Goal: Information Seeking & Learning: Learn about a topic

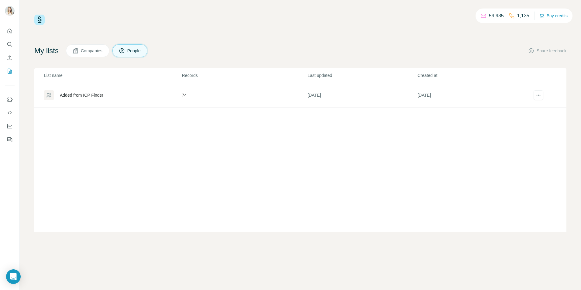
click at [93, 94] on div "Added from ICP Finder" at bounding box center [81, 95] width 43 height 6
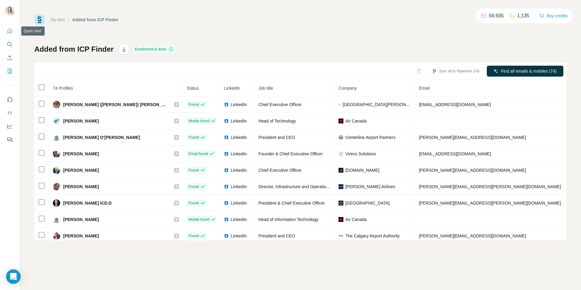
click at [9, 33] on icon "Quick start" at bounding box center [10, 31] width 5 height 5
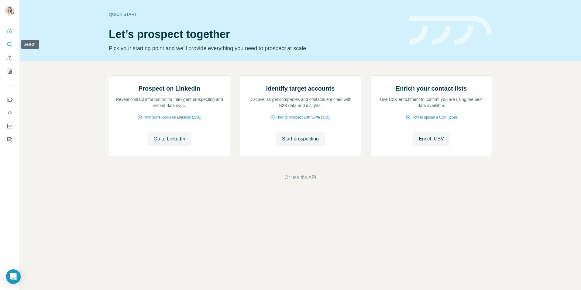
click at [10, 45] on icon "Search" at bounding box center [9, 44] width 4 height 4
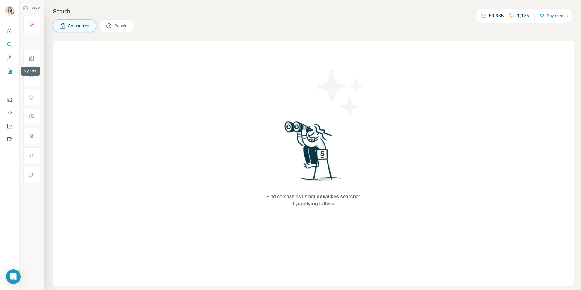
click at [10, 73] on icon "My lists" at bounding box center [10, 71] width 4 height 5
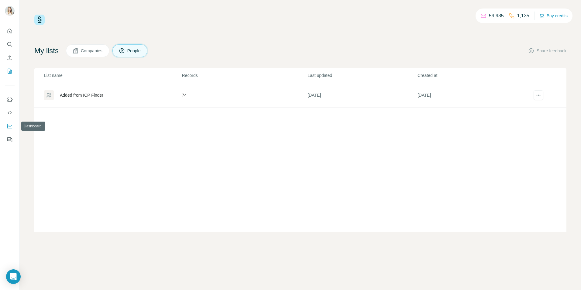
click at [12, 130] on button "Dashboard" at bounding box center [10, 126] width 10 height 11
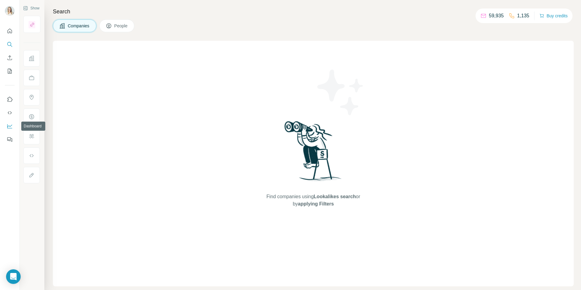
click at [11, 124] on icon "Dashboard" at bounding box center [10, 126] width 6 height 6
click at [182, 15] on h4 "Search" at bounding box center [313, 11] width 520 height 9
click at [125, 27] on span "People" at bounding box center [121, 26] width 14 height 6
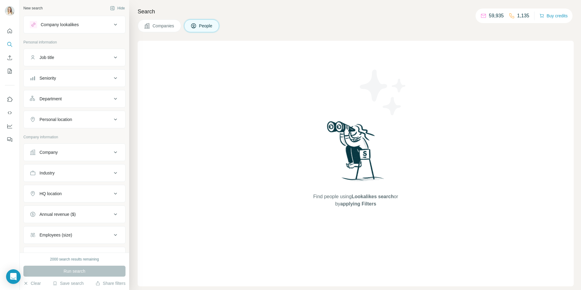
click at [153, 25] on span "Companies" at bounding box center [163, 26] width 22 height 6
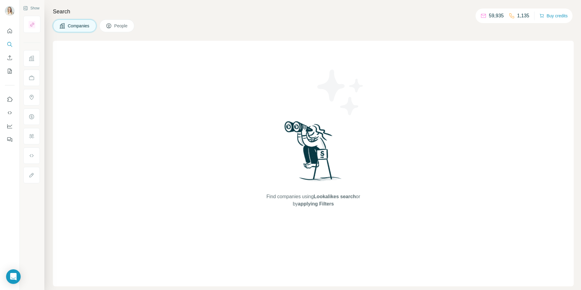
click at [124, 28] on span "People" at bounding box center [121, 26] width 14 height 6
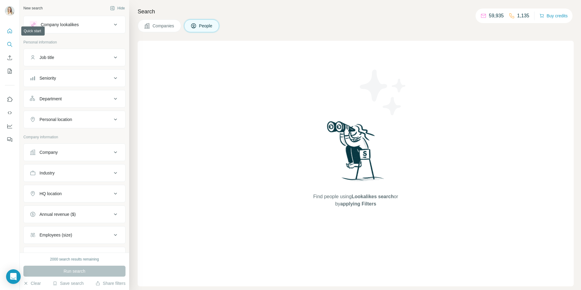
click at [7, 34] on button "Quick start" at bounding box center [10, 31] width 10 height 11
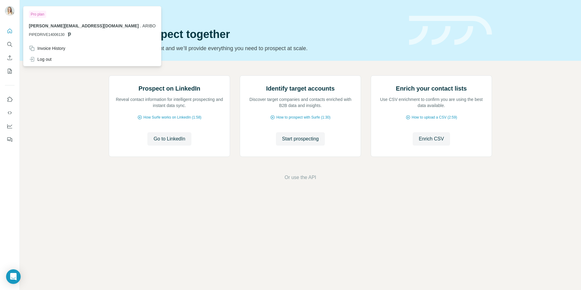
click at [11, 11] on img at bounding box center [10, 11] width 10 height 10
click at [9, 71] on icon "My lists" at bounding box center [10, 71] width 3 height 4
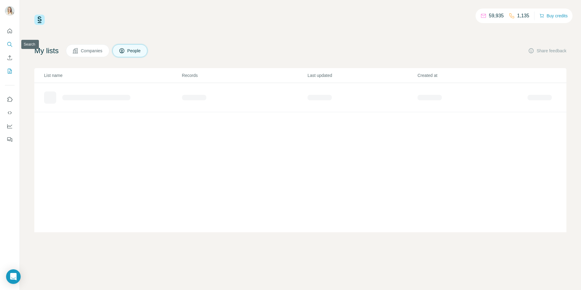
click at [9, 46] on icon "Search" at bounding box center [9, 44] width 4 height 4
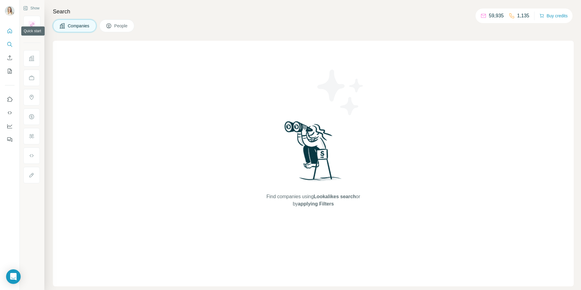
click at [12, 29] on icon "Quick start" at bounding box center [10, 31] width 6 height 6
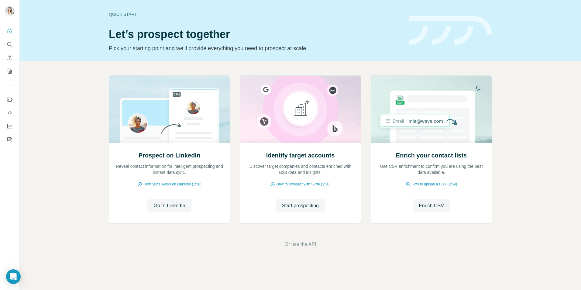
click at [301, 247] on span "Or use the API" at bounding box center [300, 244] width 32 height 7
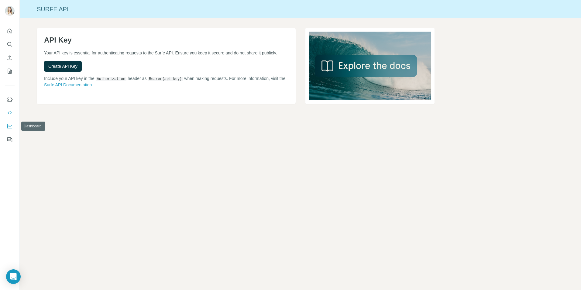
click at [10, 125] on icon "Dashboard" at bounding box center [10, 126] width 6 height 6
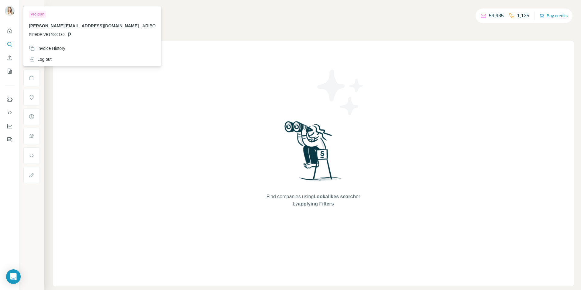
click at [11, 10] on img at bounding box center [10, 11] width 10 height 10
click at [11, 70] on icon "My lists" at bounding box center [10, 71] width 4 height 5
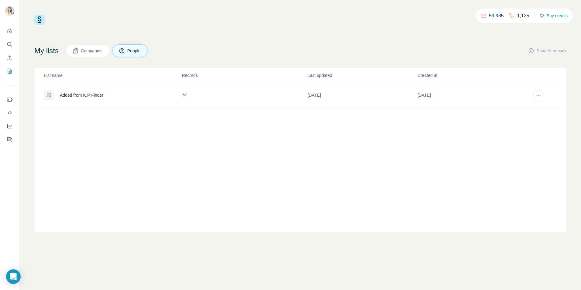
click at [86, 95] on div "Added from ICP Finder" at bounding box center [81, 95] width 43 height 6
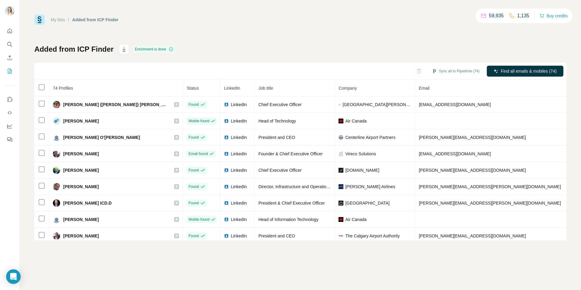
click at [447, 70] on button "Sync all to Pipedrive (74)" at bounding box center [455, 71] width 56 height 9
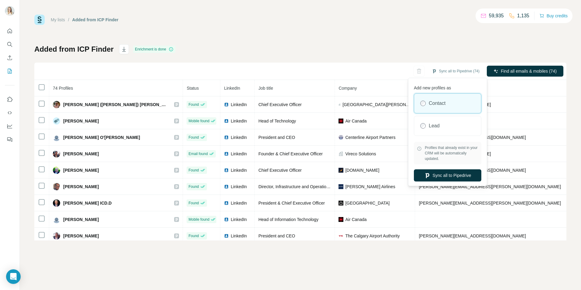
click at [444, 133] on div "Lead" at bounding box center [447, 125] width 67 height 19
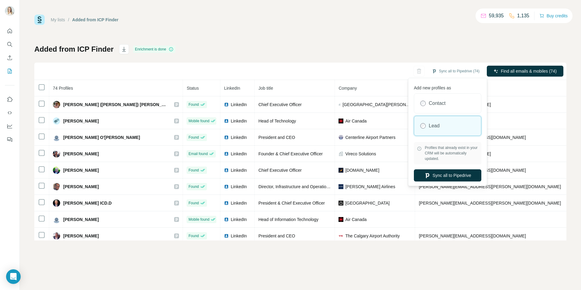
click at [448, 175] on button "Sync all to Pipedrive" at bounding box center [447, 175] width 67 height 12
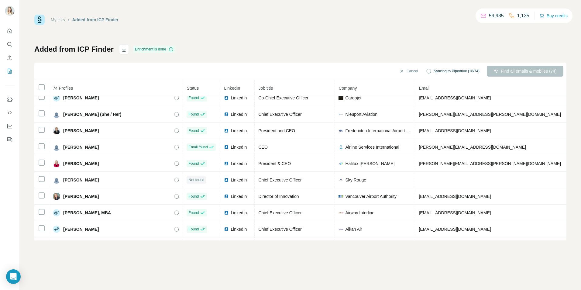
scroll to position [679, 0]
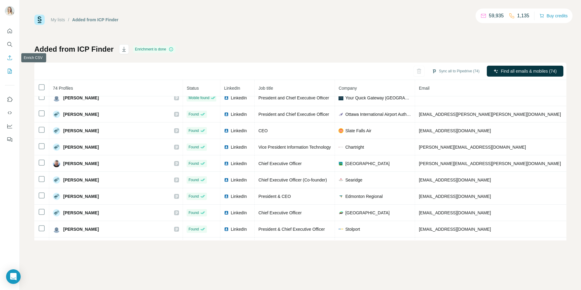
click at [9, 59] on icon "Enrich CSV" at bounding box center [10, 58] width 6 height 6
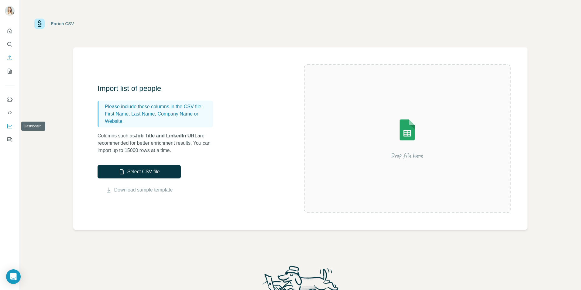
click at [9, 125] on icon "Dashboard" at bounding box center [10, 126] width 6 height 6
click at [10, 32] on icon "Quick start" at bounding box center [10, 31] width 5 height 5
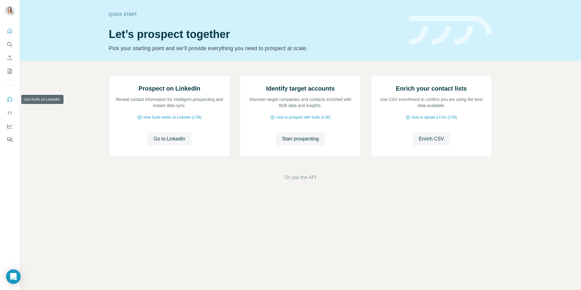
click at [8, 99] on icon "Use Surfe on LinkedIn" at bounding box center [10, 99] width 6 height 6
click at [7, 125] on icon "Dashboard" at bounding box center [9, 126] width 5 height 4
click at [8, 99] on icon "Use Surfe on LinkedIn" at bounding box center [10, 99] width 5 height 5
click at [8, 74] on button "My lists" at bounding box center [10, 71] width 10 height 11
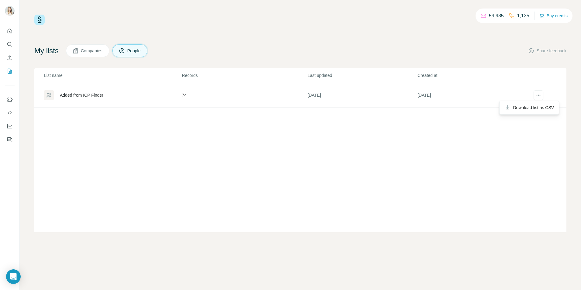
click at [537, 98] on button "actions" at bounding box center [538, 95] width 10 height 10
click at [537, 97] on icon "actions" at bounding box center [538, 95] width 6 height 6
click at [330, 66] on div "My lists Companies People Share feedback List name Records Last updated Created…" at bounding box center [300, 138] width 532 height 188
click at [11, 46] on icon "Search" at bounding box center [10, 44] width 6 height 6
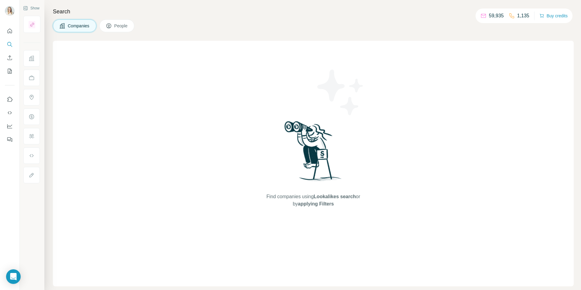
click at [172, 61] on div "Find companies using Lookalikes search or by applying Filters" at bounding box center [313, 163] width 520 height 245
click at [114, 23] on button "People" at bounding box center [116, 25] width 35 height 13
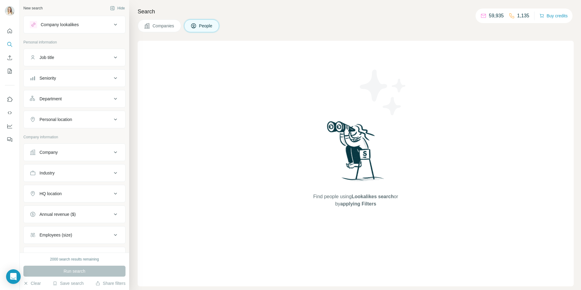
click at [80, 63] on button "Job title" at bounding box center [74, 57] width 101 height 15
click at [80, 72] on input "text" at bounding box center [68, 72] width 77 height 11
type input "*********"
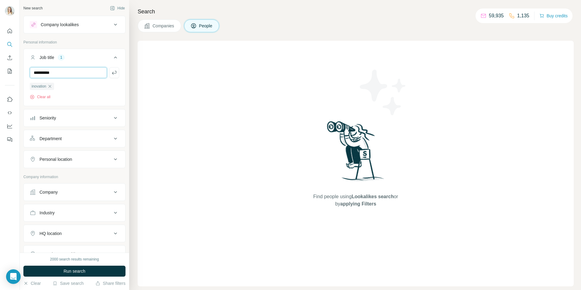
type input "**********"
type input "**"
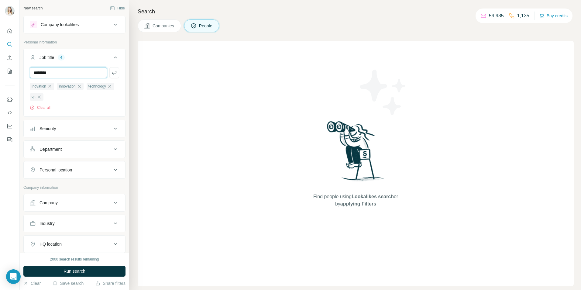
type input "********"
type input "*"
click at [104, 131] on div "Seniority" at bounding box center [71, 128] width 82 height 6
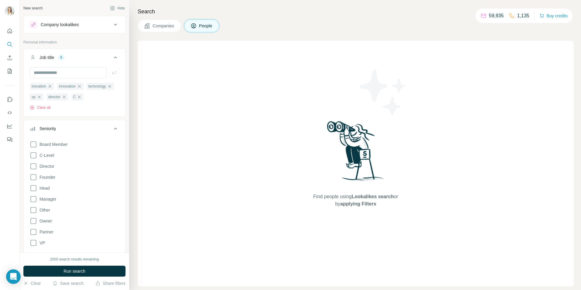
click at [47, 158] on span "C-Level" at bounding box center [45, 155] width 17 height 6
click at [48, 169] on span "Director" at bounding box center [45, 166] width 17 height 6
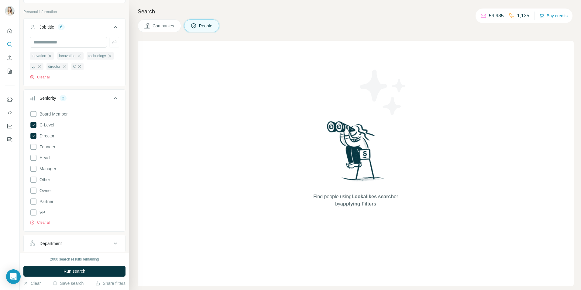
click at [46, 161] on span "Head" at bounding box center [43, 158] width 12 height 6
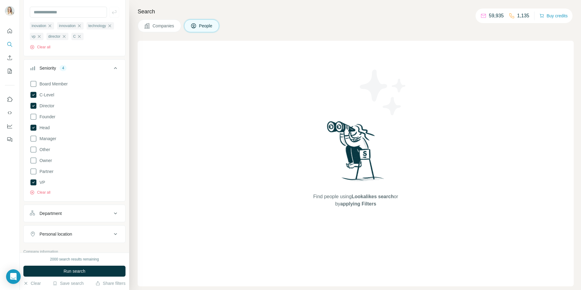
scroll to position [121, 0]
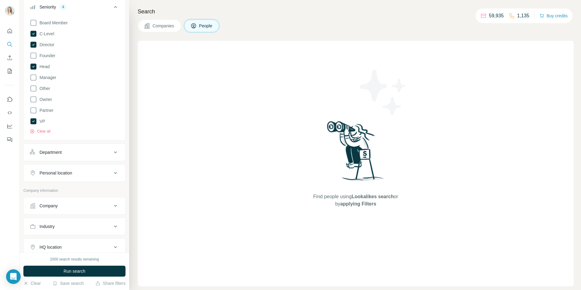
click at [114, 153] on icon at bounding box center [115, 152] width 3 height 2
click at [110, 170] on icon at bounding box center [112, 167] width 6 height 6
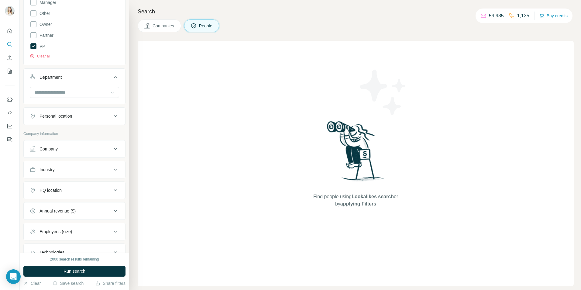
scroll to position [213, 0]
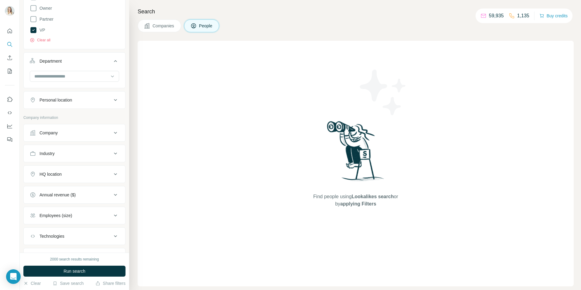
click at [112, 136] on icon at bounding box center [115, 132] width 7 height 7
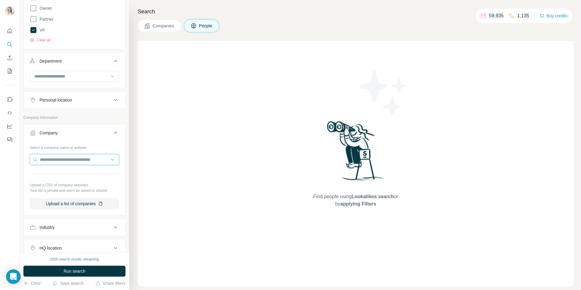
click at [94, 165] on input "text" at bounding box center [74, 159] width 89 height 11
paste input "**********"
type input "**********"
click at [122, 153] on div "New search Hide Company lookalikes Personal information Job title 6 inovation i…" at bounding box center [74, 126] width 109 height 252
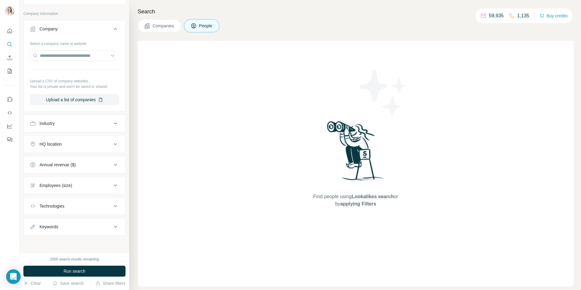
scroll to position [328, 0]
click at [112, 224] on icon at bounding box center [115, 226] width 7 height 7
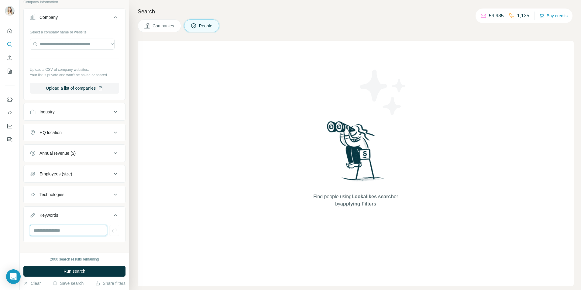
click at [84, 236] on input "text" at bounding box center [68, 230] width 77 height 11
paste input "**********"
type input "**********"
click at [112, 232] on icon "button" at bounding box center [114, 230] width 5 height 4
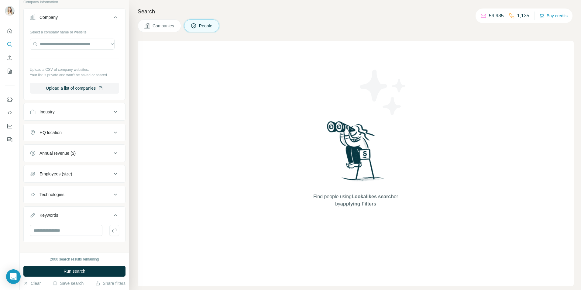
scroll to position [0, 0]
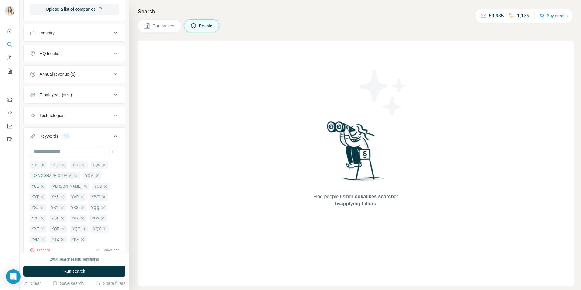
scroll to position [419, 0]
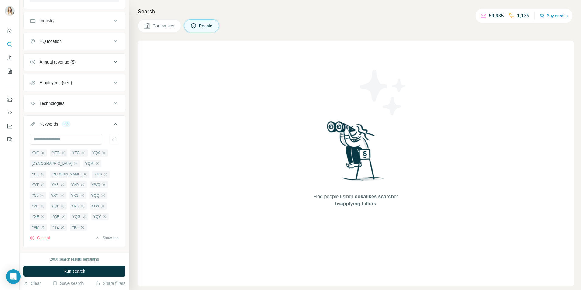
click at [93, 271] on button "Run search" at bounding box center [74, 270] width 102 height 11
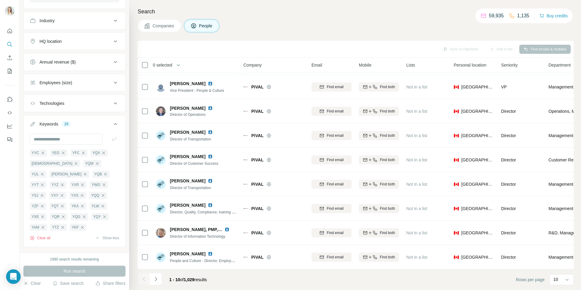
scroll to position [49, 0]
click at [153, 277] on icon "Navigate to next page" at bounding box center [156, 279] width 6 height 6
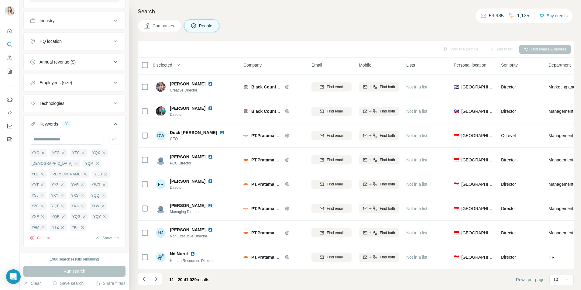
click at [155, 280] on icon "Navigate to next page" at bounding box center [156, 279] width 6 height 6
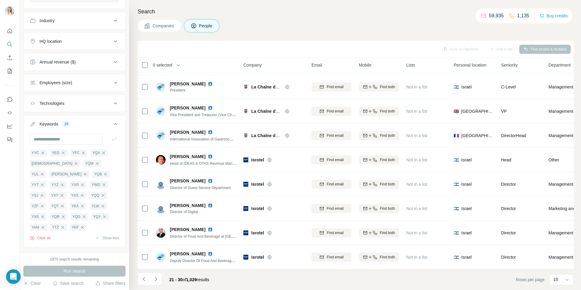
click at [155, 280] on icon "Navigate to next page" at bounding box center [156, 279] width 6 height 6
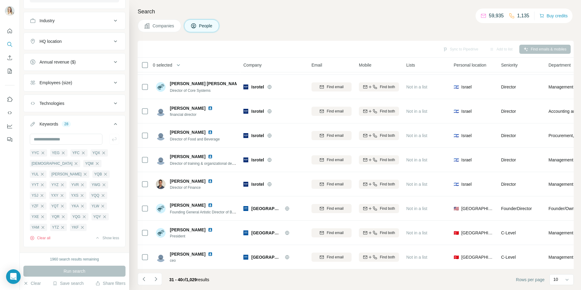
click at [155, 280] on icon "Navigate to next page" at bounding box center [156, 279] width 6 height 6
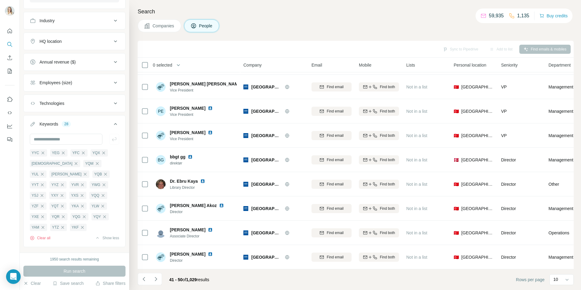
click at [155, 280] on icon "Navigate to next page" at bounding box center [156, 279] width 6 height 6
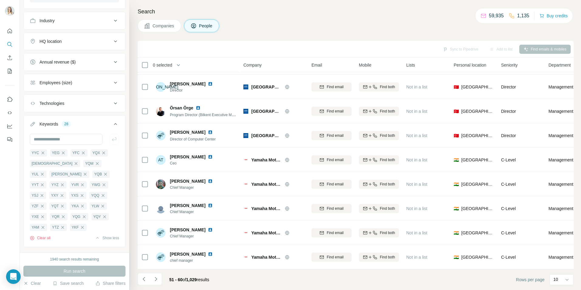
click at [155, 280] on icon "Navigate to next page" at bounding box center [156, 279] width 6 height 6
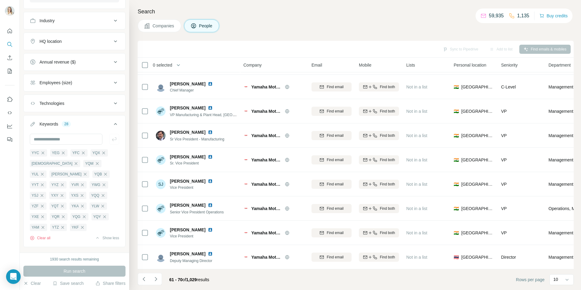
click at [155, 280] on icon "Navigate to next page" at bounding box center [156, 279] width 6 height 6
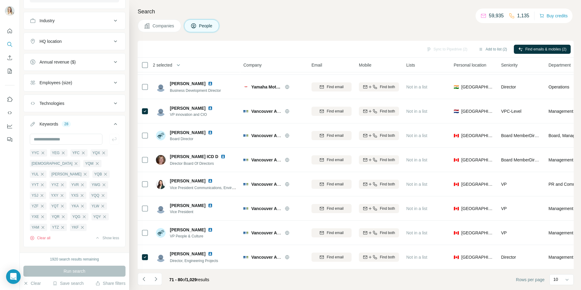
click at [157, 279] on icon "Navigate to next page" at bounding box center [156, 279] width 2 height 4
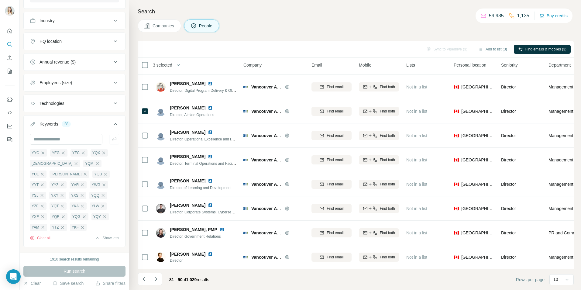
click at [156, 278] on icon "Navigate to next page" at bounding box center [156, 279] width 6 height 6
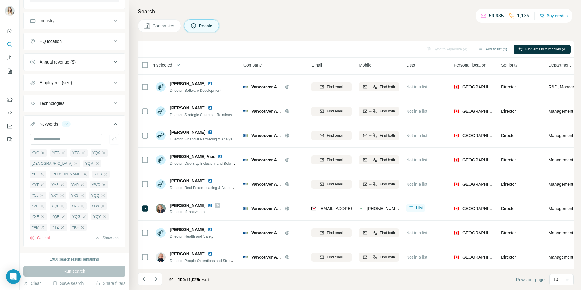
click at [159, 282] on button "Navigate to next page" at bounding box center [156, 279] width 12 height 12
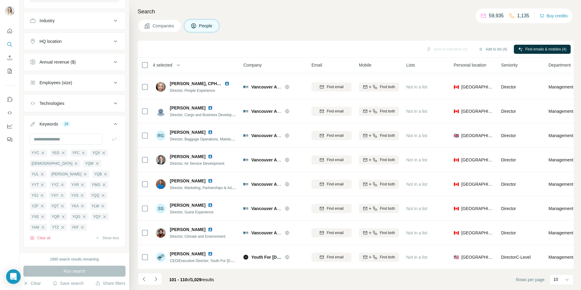
click at [159, 282] on button "Navigate to next page" at bounding box center [156, 279] width 12 height 12
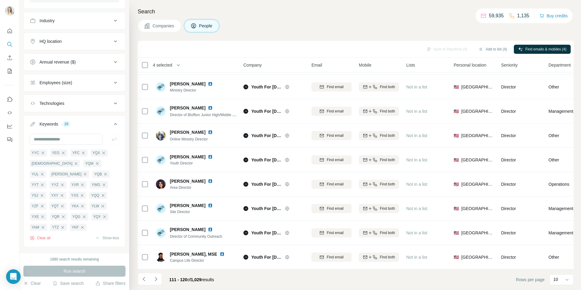
click at [159, 282] on button "Navigate to next page" at bounding box center [156, 279] width 12 height 12
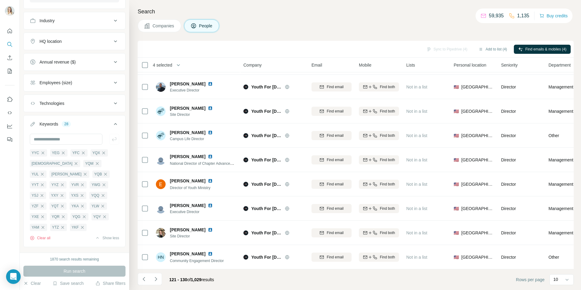
click at [159, 282] on button "Navigate to next page" at bounding box center [156, 279] width 12 height 12
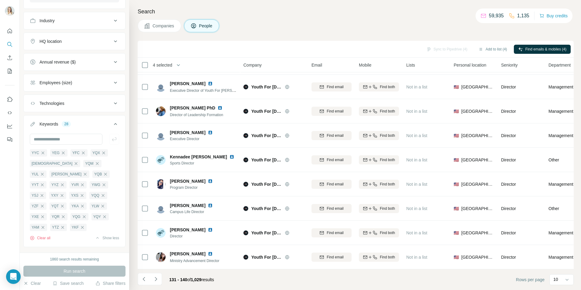
click at [159, 282] on button "Navigate to next page" at bounding box center [156, 279] width 12 height 12
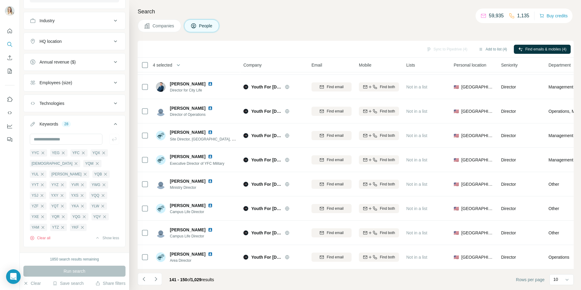
click at [156, 279] on icon "Navigate to next page" at bounding box center [156, 279] width 2 height 4
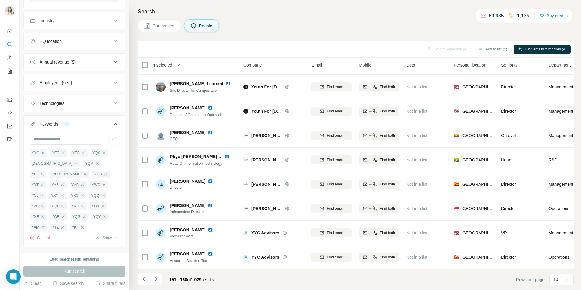
click at [156, 279] on icon "Navigate to next page" at bounding box center [156, 279] width 2 height 4
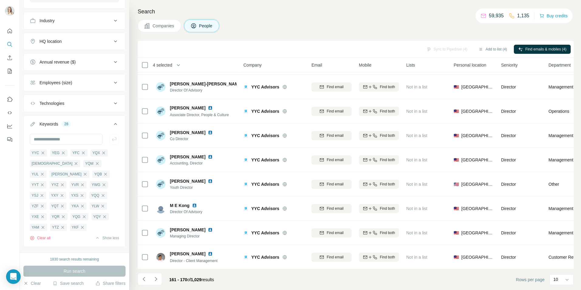
click at [145, 281] on icon "Navigate to previous page" at bounding box center [144, 279] width 6 height 6
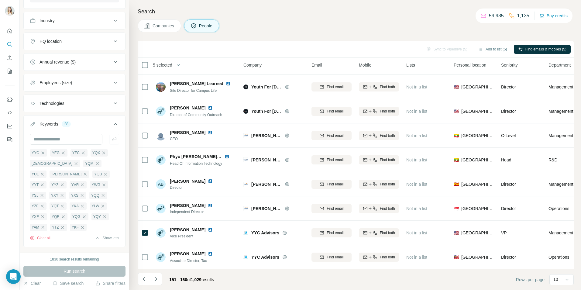
click at [156, 278] on icon "Navigate to next page" at bounding box center [156, 279] width 2 height 4
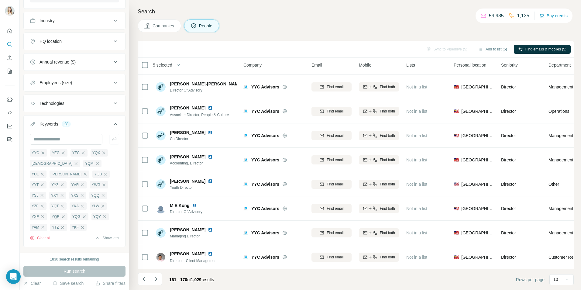
click at [156, 278] on icon "Navigate to next page" at bounding box center [156, 279] width 2 height 4
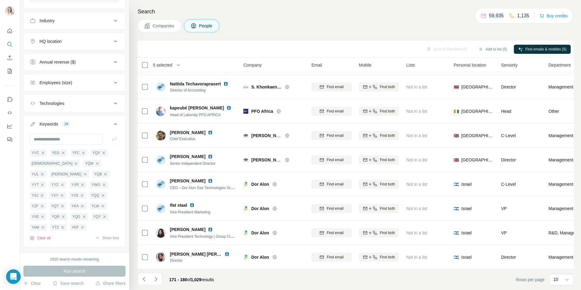
click at [156, 278] on icon "Navigate to next page" at bounding box center [156, 279] width 2 height 4
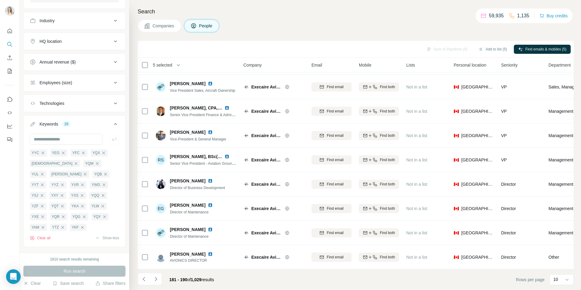
click at [156, 278] on icon "Navigate to next page" at bounding box center [156, 279] width 2 height 4
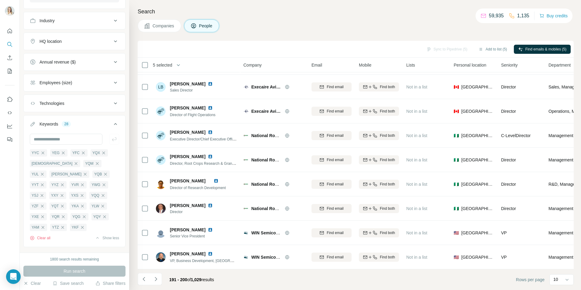
click at [156, 278] on icon "Navigate to next page" at bounding box center [156, 279] width 2 height 4
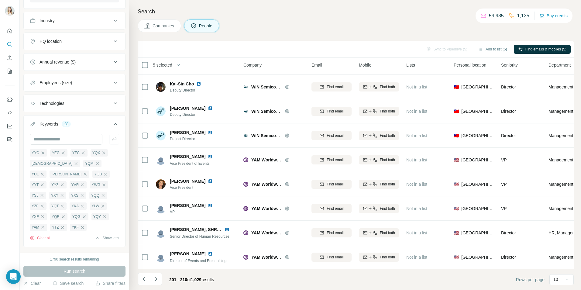
click at [156, 278] on icon "Navigate to next page" at bounding box center [156, 279] width 2 height 4
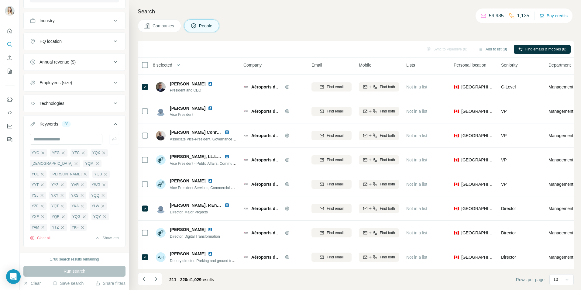
click at [155, 280] on icon "Navigate to next page" at bounding box center [156, 279] width 6 height 6
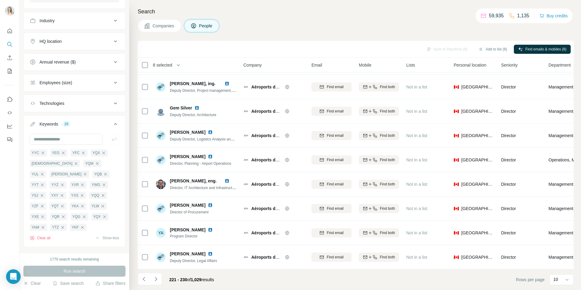
click at [154, 279] on icon "Navigate to next page" at bounding box center [156, 279] width 6 height 6
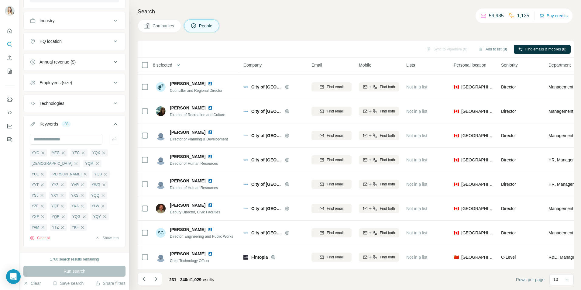
click at [154, 279] on icon "Navigate to next page" at bounding box center [156, 279] width 6 height 6
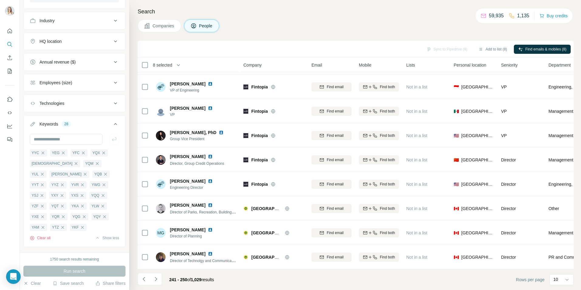
click at [155, 279] on icon "Navigate to next page" at bounding box center [156, 279] width 6 height 6
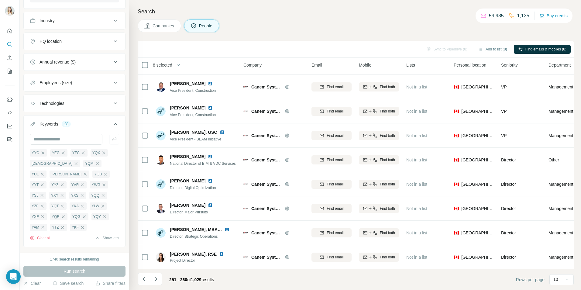
click at [155, 279] on icon "Navigate to next page" at bounding box center [156, 279] width 6 height 6
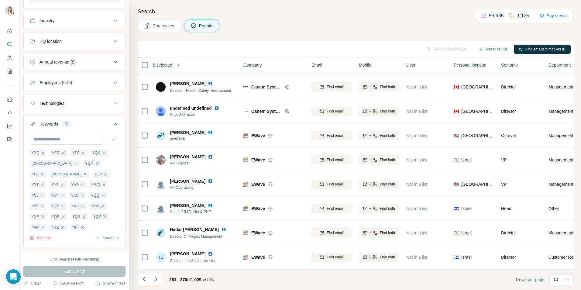
click at [155, 279] on icon "Navigate to next page" at bounding box center [156, 279] width 6 height 6
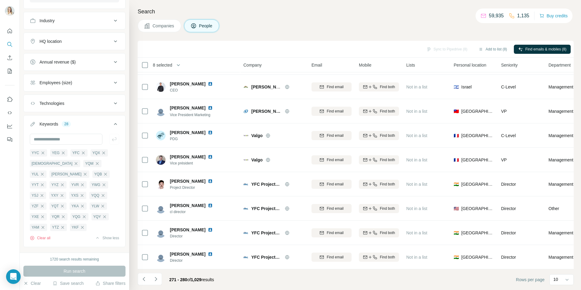
click at [155, 279] on icon "Navigate to next page" at bounding box center [156, 279] width 6 height 6
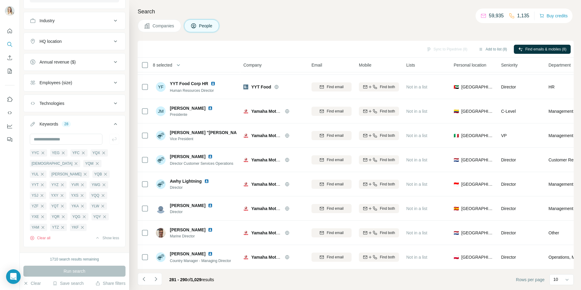
click at [155, 279] on icon "Navigate to next page" at bounding box center [156, 279] width 6 height 6
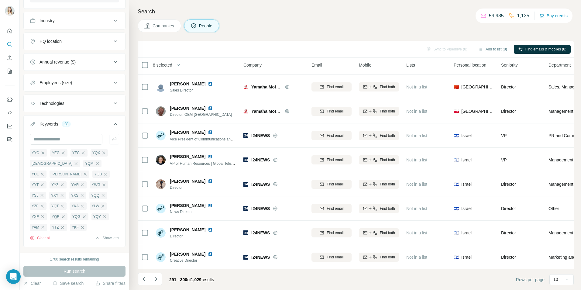
click at [155, 279] on icon "Navigate to next page" at bounding box center [156, 279] width 6 height 6
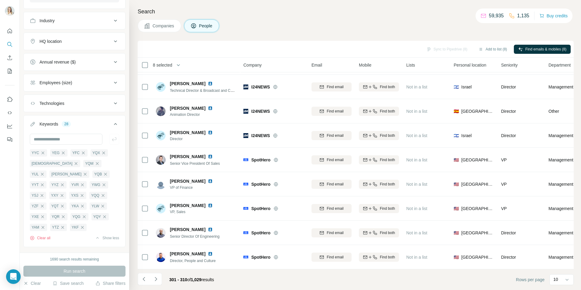
click at [155, 278] on icon "Navigate to next page" at bounding box center [156, 279] width 6 height 6
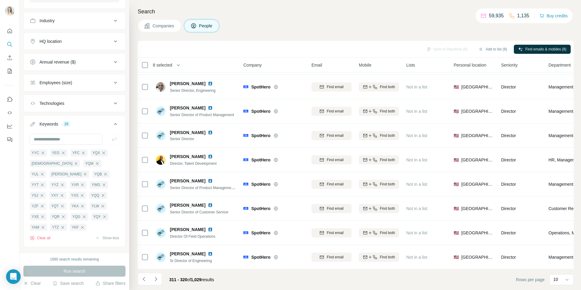
click at [155, 278] on icon "Navigate to next page" at bounding box center [156, 279] width 6 height 6
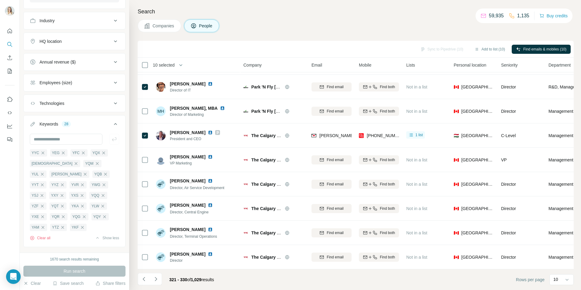
click at [155, 278] on icon "Navigate to next page" at bounding box center [156, 279] width 6 height 6
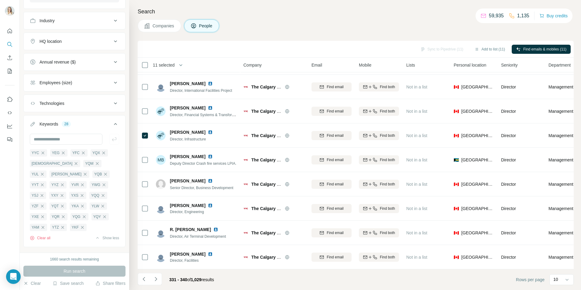
click at [157, 282] on button "Navigate to next page" at bounding box center [156, 279] width 12 height 12
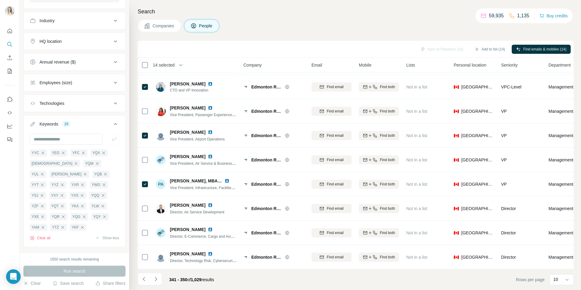
click at [155, 279] on icon "Navigate to next page" at bounding box center [156, 279] width 6 height 6
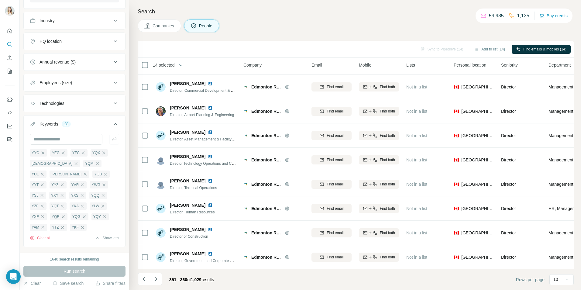
click at [155, 279] on icon "Navigate to next page" at bounding box center [156, 279] width 6 height 6
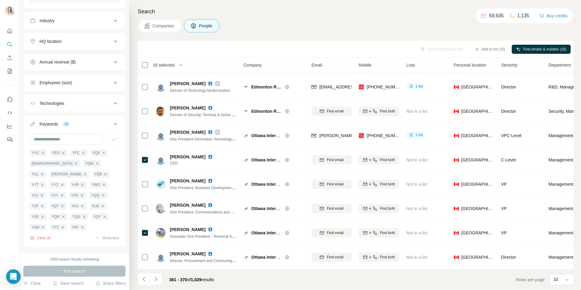
click at [155, 281] on icon "Navigate to next page" at bounding box center [156, 279] width 6 height 6
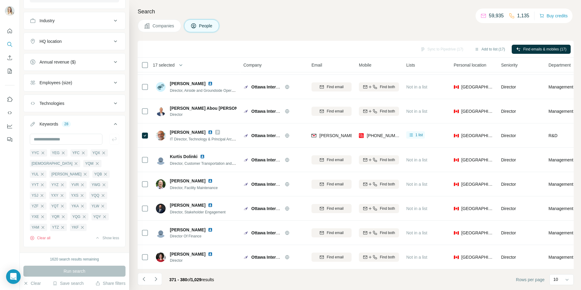
click at [156, 279] on icon "Navigate to next page" at bounding box center [156, 279] width 6 height 6
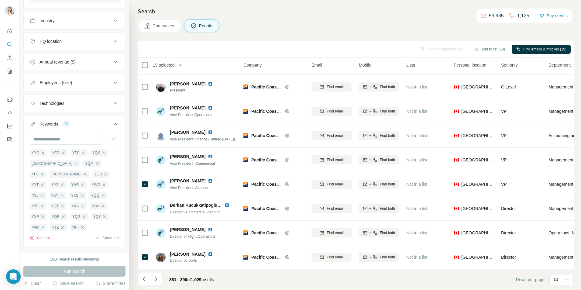
click at [156, 278] on icon "Navigate to next page" at bounding box center [156, 279] width 2 height 4
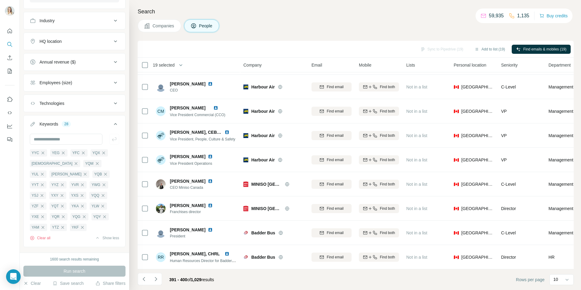
click at [156, 282] on icon "Navigate to next page" at bounding box center [156, 279] width 6 height 6
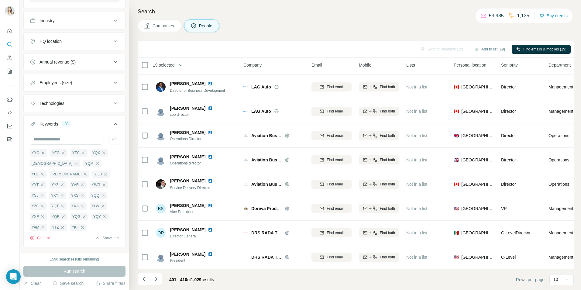
click at [158, 278] on icon "Navigate to next page" at bounding box center [156, 279] width 6 height 6
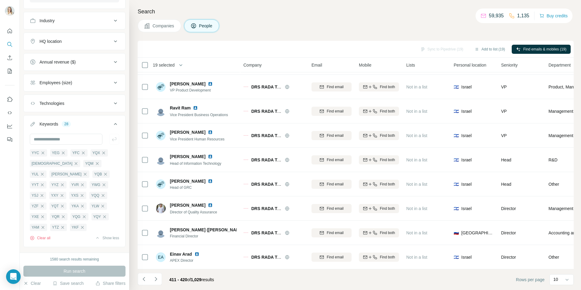
click at [158, 278] on icon "Navigate to next page" at bounding box center [156, 279] width 6 height 6
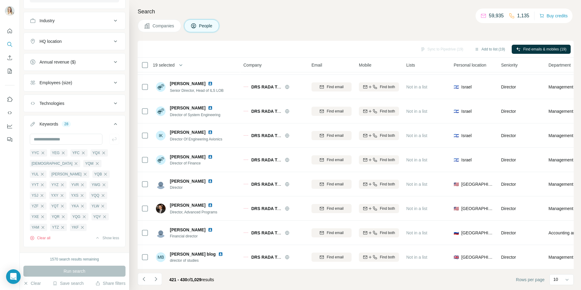
click at [158, 278] on icon "Navigate to next page" at bounding box center [156, 279] width 6 height 6
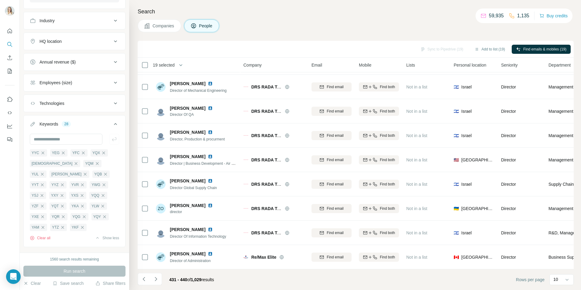
click at [158, 278] on icon "Navigate to next page" at bounding box center [156, 279] width 6 height 6
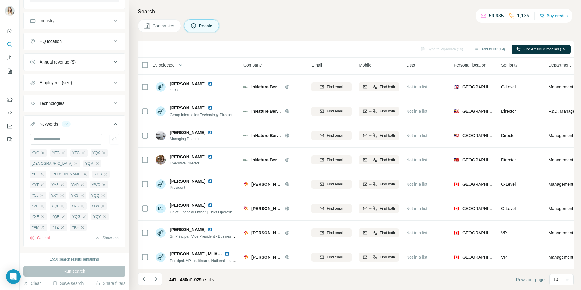
click at [158, 278] on icon "Navigate to next page" at bounding box center [156, 279] width 6 height 6
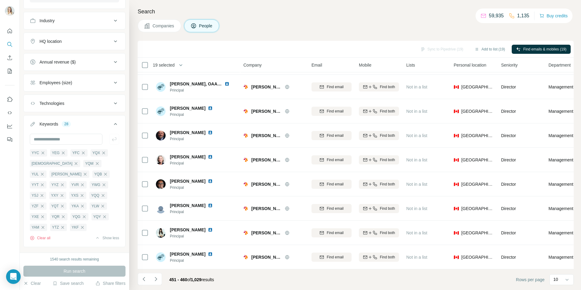
click at [158, 278] on icon "Navigate to next page" at bounding box center [156, 279] width 6 height 6
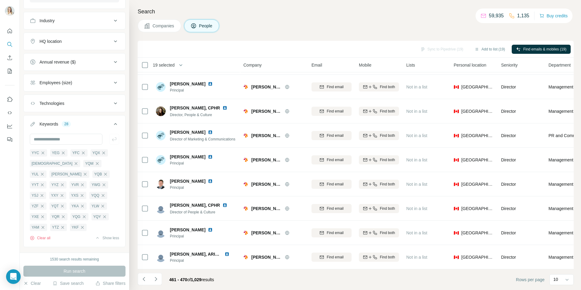
click at [158, 278] on icon "Navigate to next page" at bounding box center [156, 279] width 6 height 6
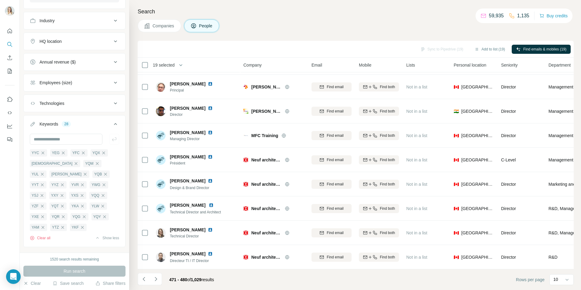
click at [155, 278] on icon "Navigate to next page" at bounding box center [156, 279] width 6 height 6
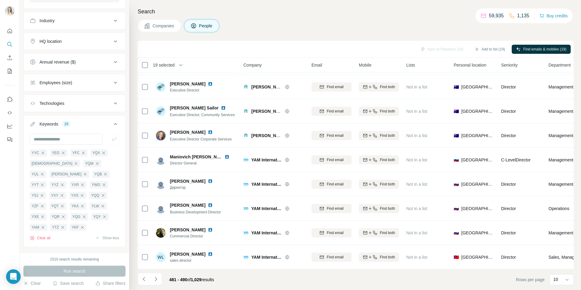
click at [157, 276] on icon "Navigate to next page" at bounding box center [156, 279] width 6 height 6
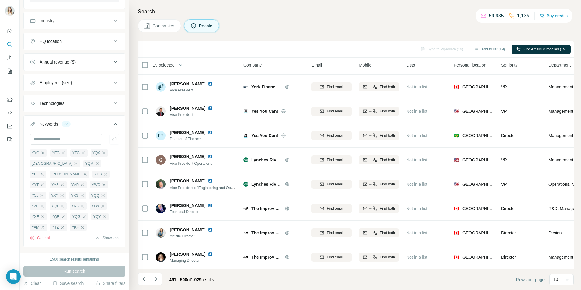
click at [157, 276] on icon "Navigate to next page" at bounding box center [156, 279] width 6 height 6
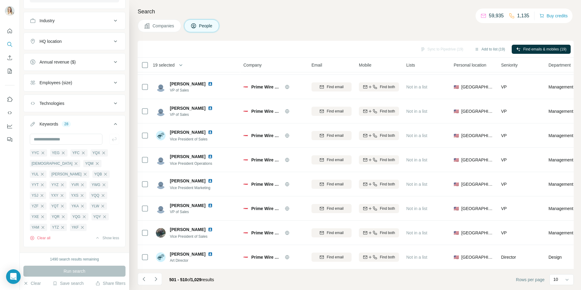
click at [156, 278] on icon "Navigate to next page" at bounding box center [156, 279] width 6 height 6
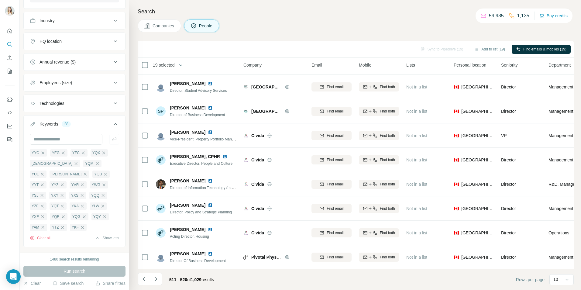
click at [156, 278] on icon "Navigate to next page" at bounding box center [156, 279] width 6 height 6
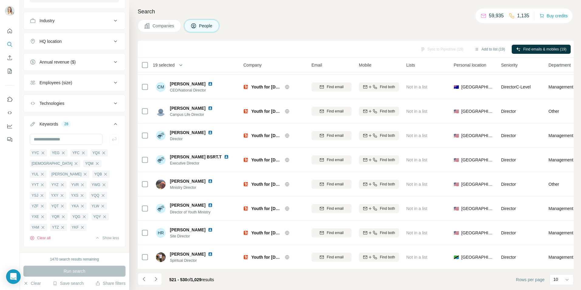
click at [156, 278] on icon "Navigate to next page" at bounding box center [156, 279] width 6 height 6
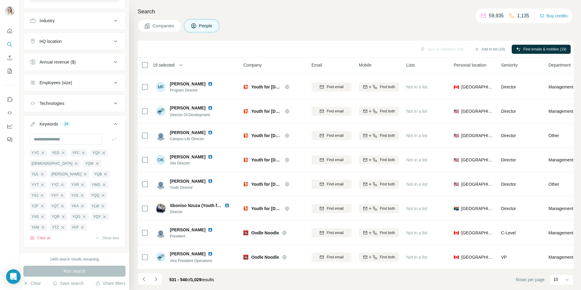
click at [156, 278] on icon "Navigate to next page" at bounding box center [156, 279] width 6 height 6
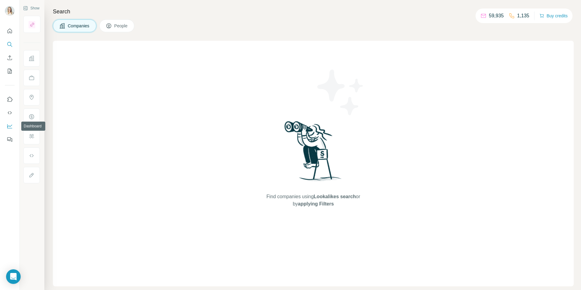
click at [8, 124] on icon "Dashboard" at bounding box center [10, 126] width 6 height 6
click at [10, 276] on icon "Open Intercom Messenger" at bounding box center [13, 276] width 7 height 7
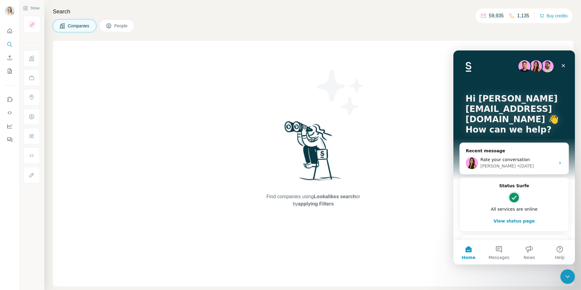
click at [566, 278] on icon "Close Intercom Messenger" at bounding box center [567, 276] width 7 height 7
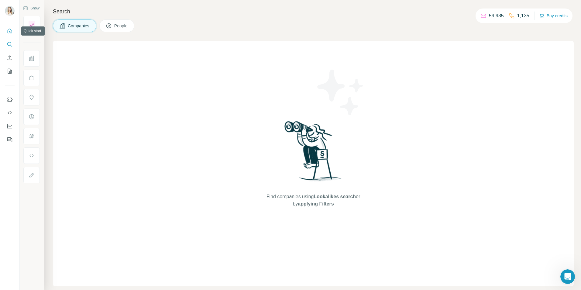
click at [11, 34] on button "Quick start" at bounding box center [10, 31] width 10 height 11
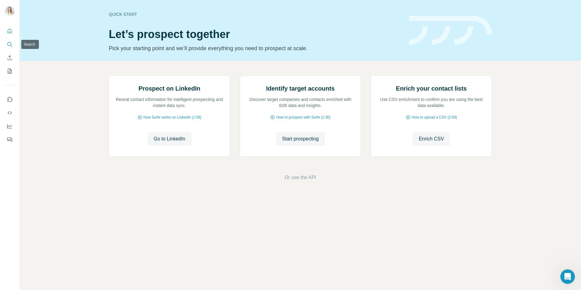
click at [9, 46] on icon "Search" at bounding box center [10, 44] width 6 height 6
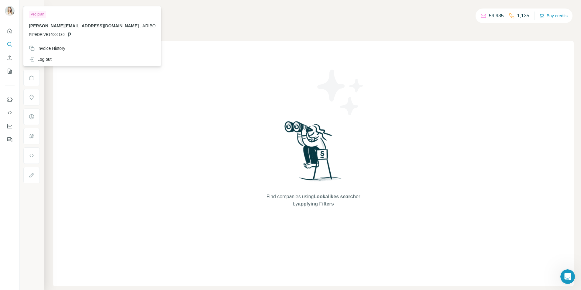
click at [5, 12] on img at bounding box center [10, 11] width 10 height 10
click at [40, 28] on p "marie-francelaurin@ariboav.com . ARIBO" at bounding box center [92, 26] width 127 height 6
click at [40, 26] on span "[PERSON_NAME][EMAIL_ADDRESS][DOMAIN_NAME]" at bounding box center [84, 25] width 110 height 5
click at [5, 12] on img at bounding box center [10, 11] width 10 height 10
click at [11, 125] on icon "Dashboard" at bounding box center [10, 126] width 6 height 6
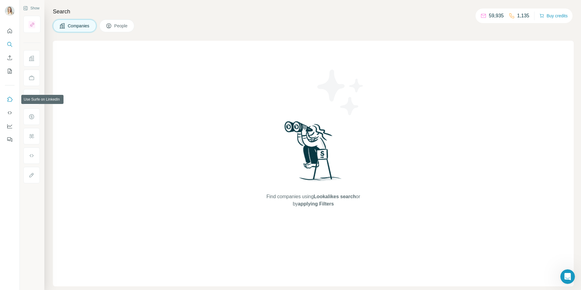
click at [13, 99] on button "Use Surfe on LinkedIn" at bounding box center [10, 99] width 10 height 11
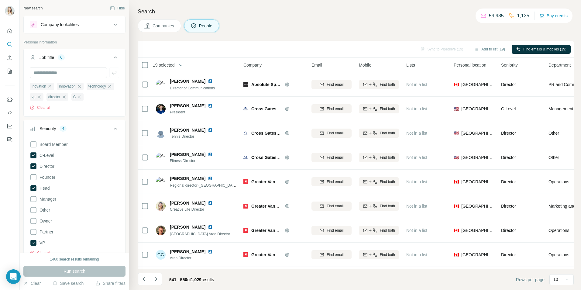
scroll to position [49, 0]
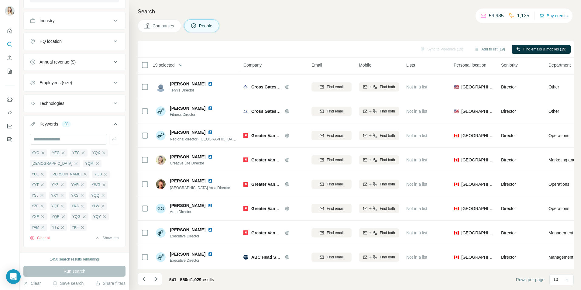
click at [156, 278] on icon "Navigate to next page" at bounding box center [156, 279] width 6 height 6
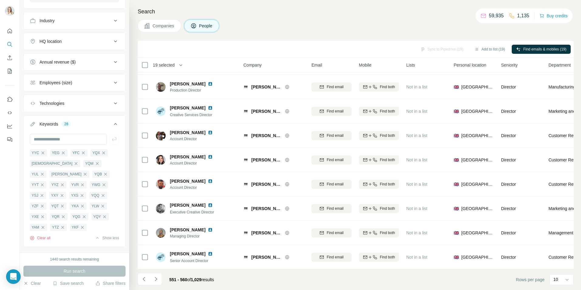
click at [156, 278] on icon "Navigate to next page" at bounding box center [156, 279] width 6 height 6
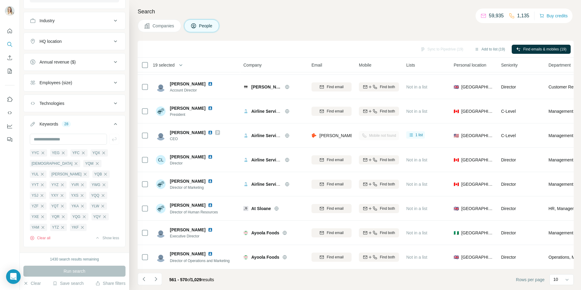
click at [156, 278] on icon "Navigate to next page" at bounding box center [156, 279] width 6 height 6
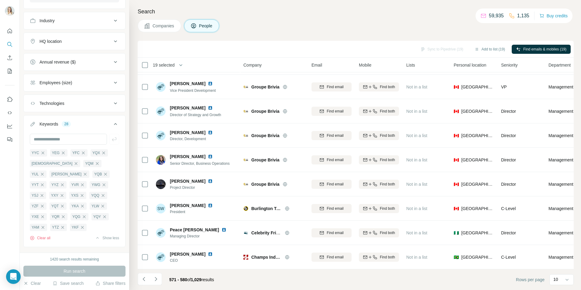
click at [156, 278] on icon "Navigate to next page" at bounding box center [156, 279] width 6 height 6
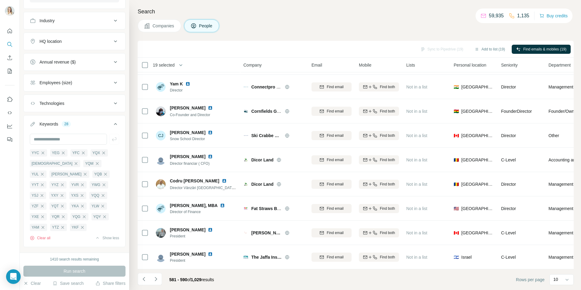
click at [156, 278] on icon "Navigate to next page" at bounding box center [156, 279] width 6 height 6
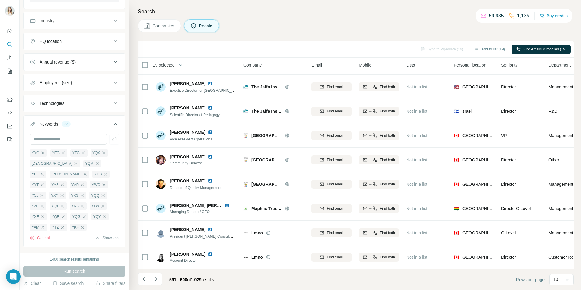
click at [156, 278] on icon "Navigate to next page" at bounding box center [156, 279] width 6 height 6
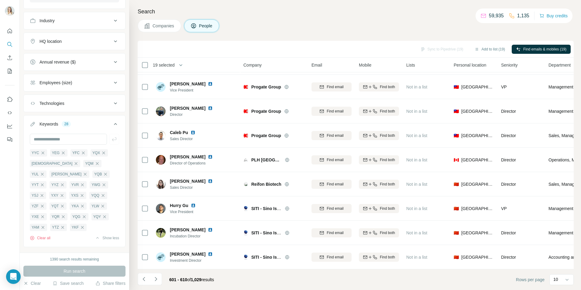
click at [156, 278] on icon "Navigate to next page" at bounding box center [156, 279] width 6 height 6
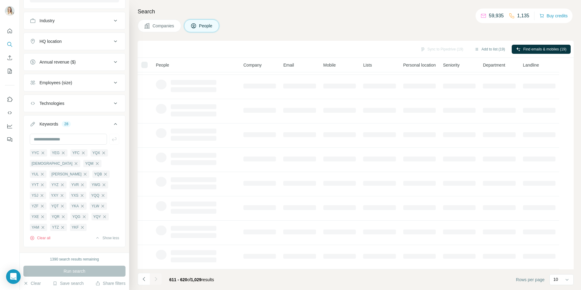
click at [144, 278] on icon "Navigate to previous page" at bounding box center [144, 279] width 6 height 6
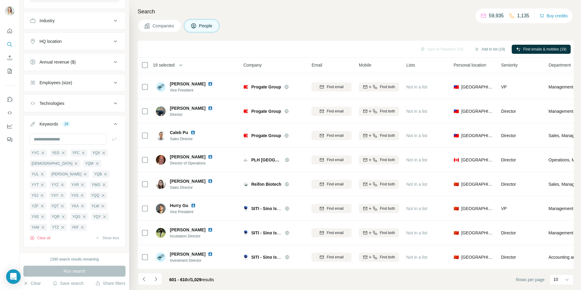
click at [155, 281] on icon "Navigate to next page" at bounding box center [156, 279] width 6 height 6
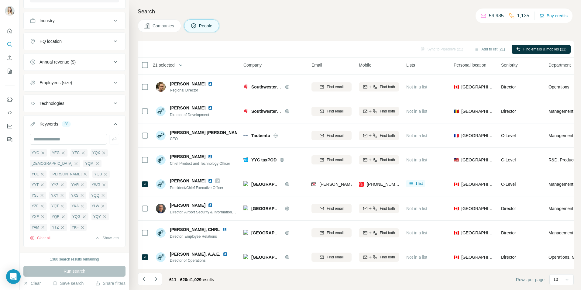
click at [154, 279] on icon "Navigate to next page" at bounding box center [156, 279] width 6 height 6
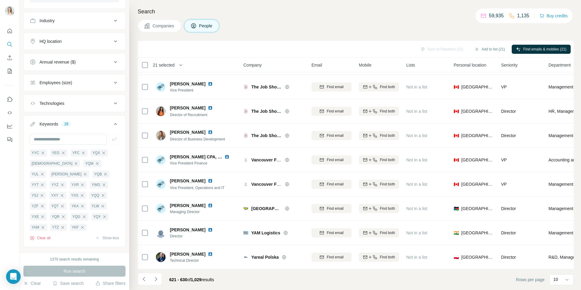
click at [154, 279] on icon "Navigate to next page" at bounding box center [156, 279] width 6 height 6
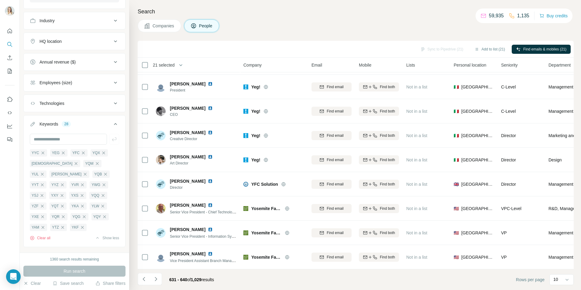
click at [154, 279] on icon "Navigate to next page" at bounding box center [156, 279] width 6 height 6
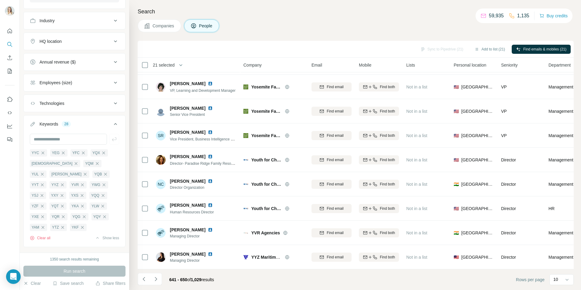
click at [154, 279] on icon "Navigate to next page" at bounding box center [156, 279] width 6 height 6
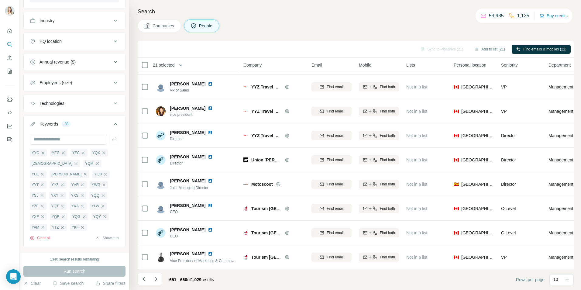
click at [154, 279] on icon "Navigate to next page" at bounding box center [156, 279] width 6 height 6
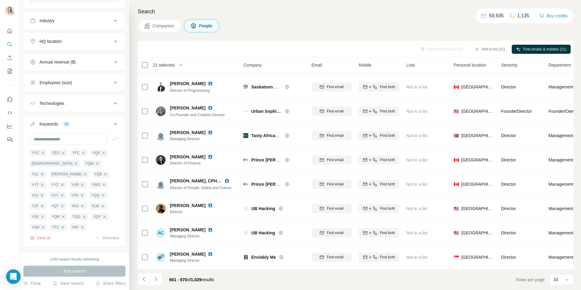
click at [154, 279] on icon "Navigate to next page" at bounding box center [156, 279] width 6 height 6
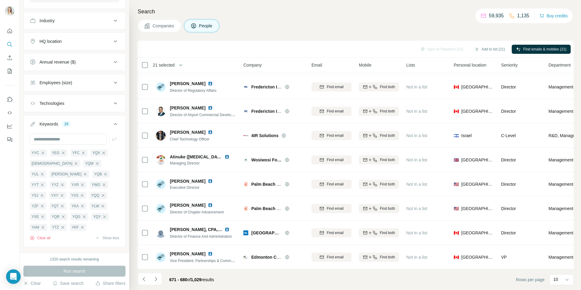
click at [154, 279] on icon "Navigate to next page" at bounding box center [156, 279] width 6 height 6
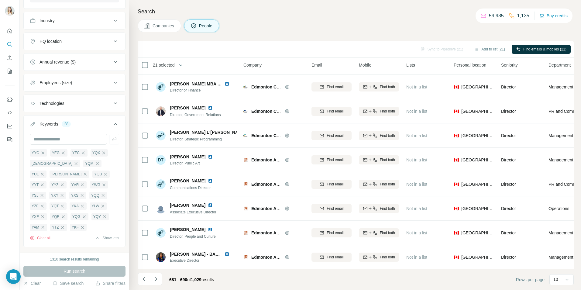
click at [154, 279] on icon "Navigate to next page" at bounding box center [156, 279] width 6 height 6
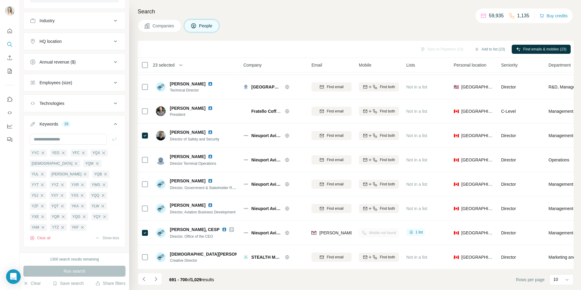
click at [153, 279] on icon "Navigate to next page" at bounding box center [156, 279] width 6 height 6
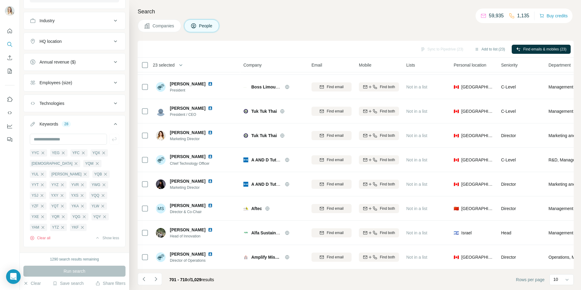
click at [153, 279] on icon "Navigate to next page" at bounding box center [156, 279] width 6 height 6
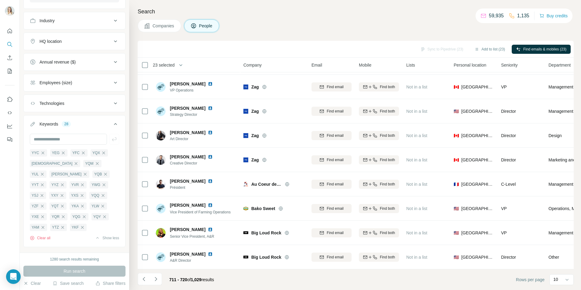
click at [153, 279] on icon "Navigate to next page" at bounding box center [156, 279] width 6 height 6
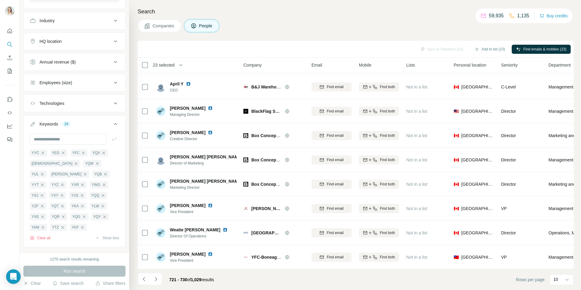
click at [155, 280] on icon "Navigate to next page" at bounding box center [156, 279] width 6 height 6
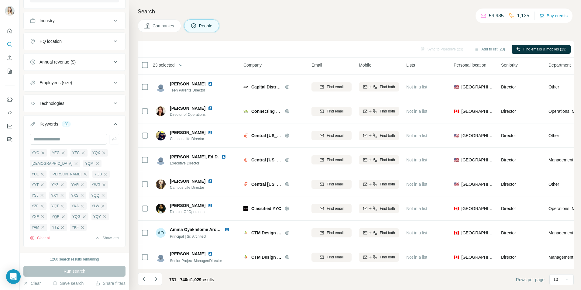
click at [155, 280] on icon "Navigate to next page" at bounding box center [156, 279] width 6 height 6
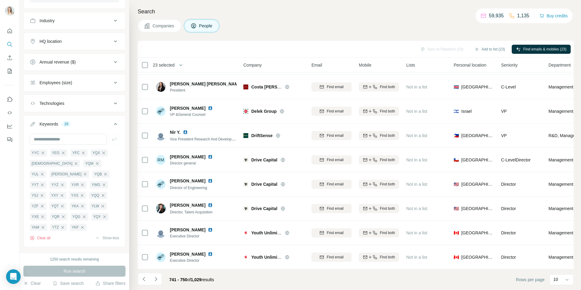
click at [155, 280] on icon "Navigate to next page" at bounding box center [156, 279] width 6 height 6
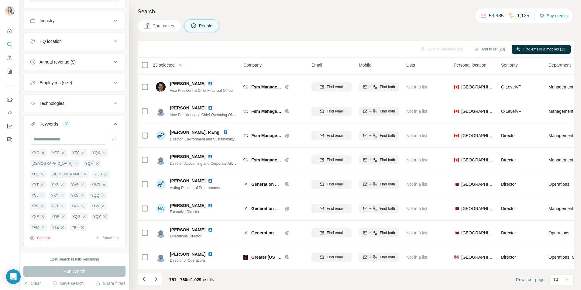
click at [155, 280] on icon "Navigate to next page" at bounding box center [156, 279] width 6 height 6
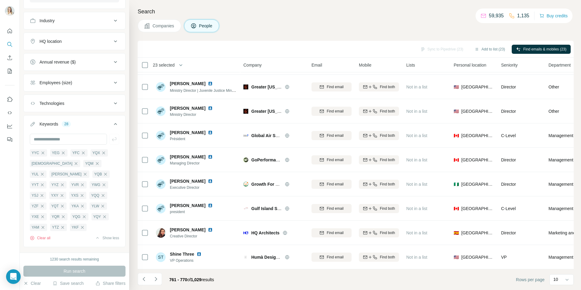
click at [155, 280] on icon "Navigate to next page" at bounding box center [156, 279] width 6 height 6
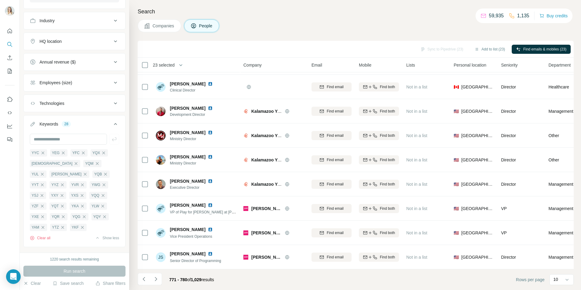
click at [155, 280] on icon "Navigate to next page" at bounding box center [156, 279] width 6 height 6
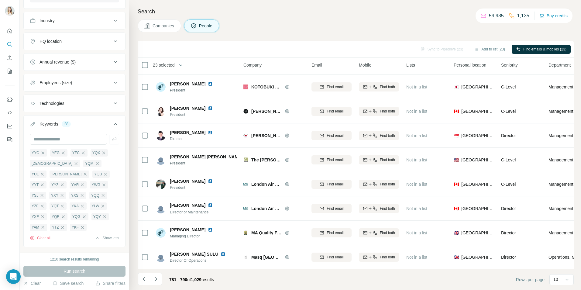
click at [155, 280] on icon "Navigate to next page" at bounding box center [156, 279] width 6 height 6
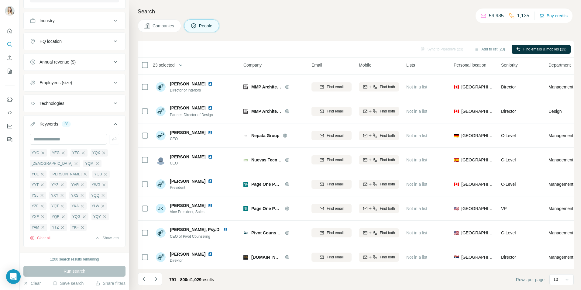
click at [155, 280] on icon "Navigate to next page" at bounding box center [156, 279] width 6 height 6
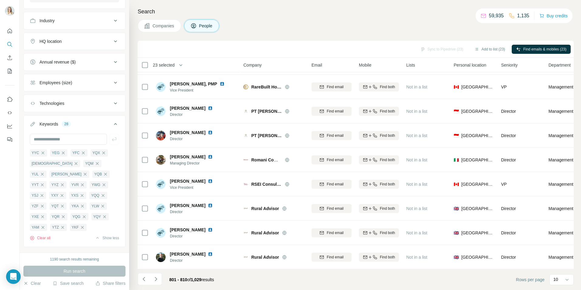
click at [155, 280] on icon "Navigate to next page" at bounding box center [156, 279] width 6 height 6
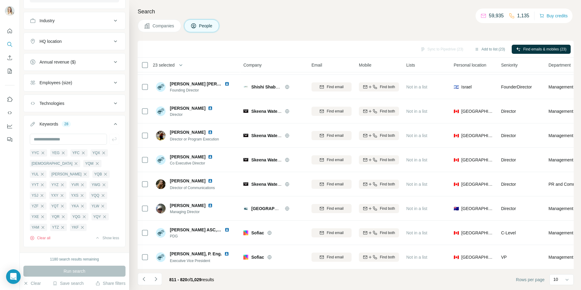
click at [155, 280] on icon "Navigate to next page" at bounding box center [156, 279] width 6 height 6
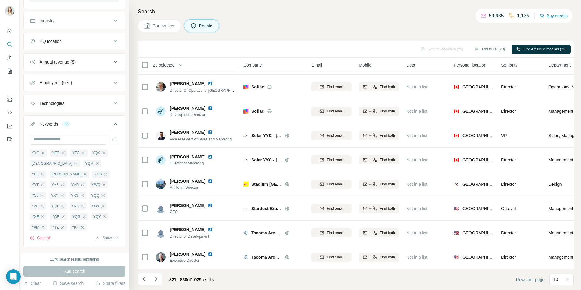
click at [155, 280] on icon "Navigate to next page" at bounding box center [156, 279] width 6 height 6
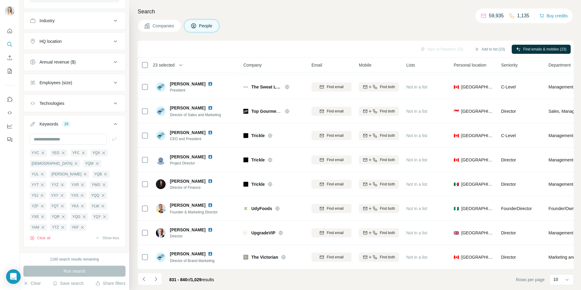
click at [155, 280] on icon "Navigate to next page" at bounding box center [156, 279] width 6 height 6
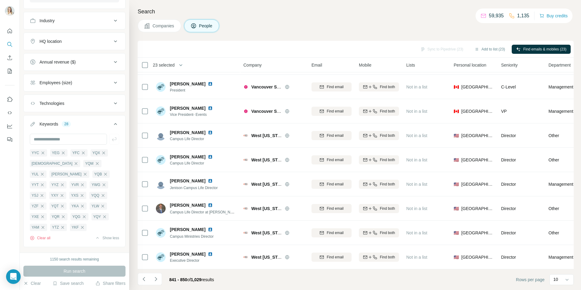
click at [155, 280] on icon "Navigate to next page" at bounding box center [156, 279] width 6 height 6
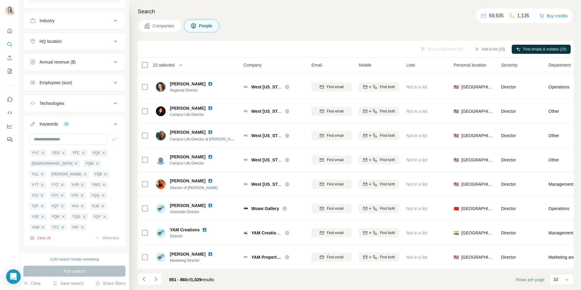
click at [155, 280] on icon "Navigate to next page" at bounding box center [156, 279] width 6 height 6
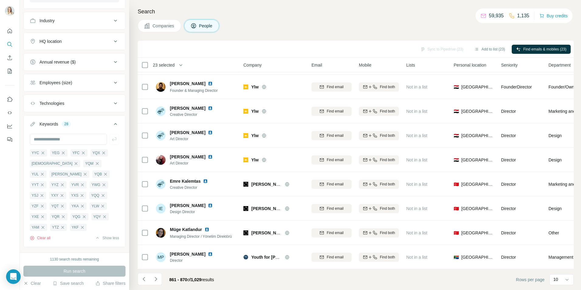
click at [155, 280] on icon "Navigate to next page" at bounding box center [156, 279] width 6 height 6
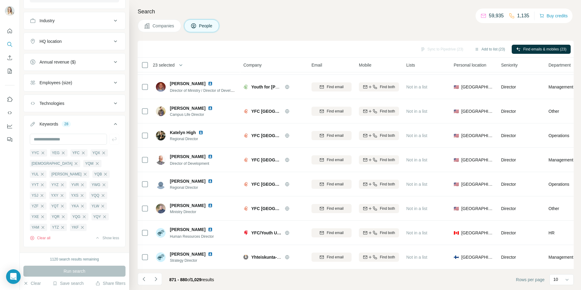
click at [155, 280] on icon "Navigate to next page" at bounding box center [156, 279] width 6 height 6
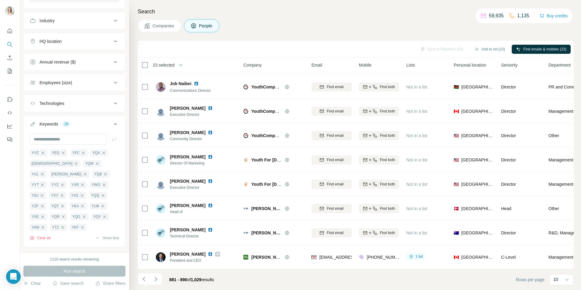
click at [155, 280] on icon "Navigate to next page" at bounding box center [156, 279] width 6 height 6
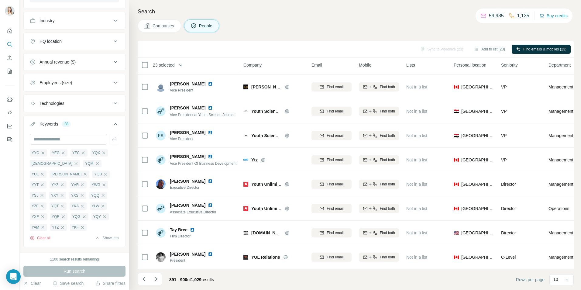
click at [155, 280] on icon "Navigate to next page" at bounding box center [156, 279] width 6 height 6
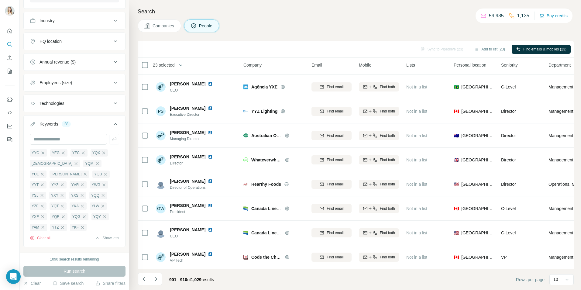
click at [155, 280] on icon "Navigate to next page" at bounding box center [156, 279] width 6 height 6
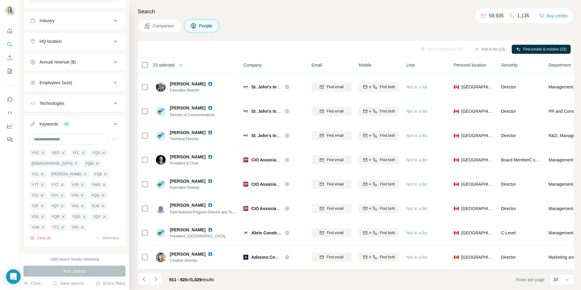
click at [155, 280] on icon "Navigate to next page" at bounding box center [156, 279] width 6 height 6
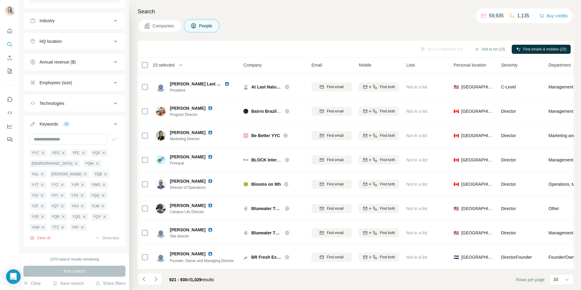
click at [155, 280] on icon "Navigate to next page" at bounding box center [156, 279] width 6 height 6
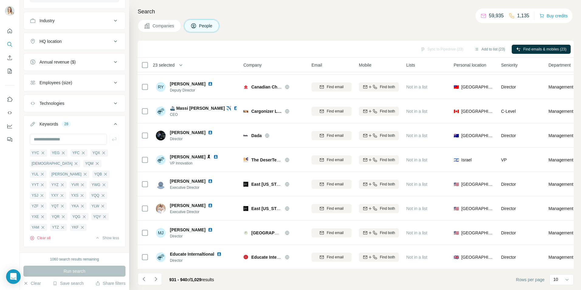
click at [155, 280] on icon "Navigate to next page" at bounding box center [156, 279] width 6 height 6
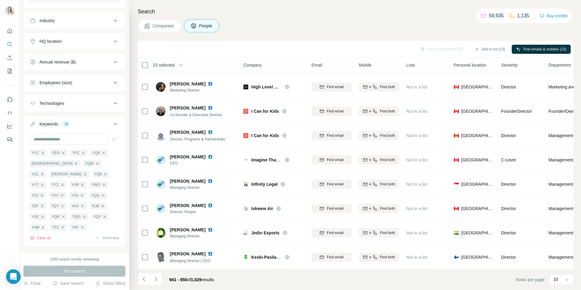
click at [155, 280] on icon "Navigate to next page" at bounding box center [156, 279] width 6 height 6
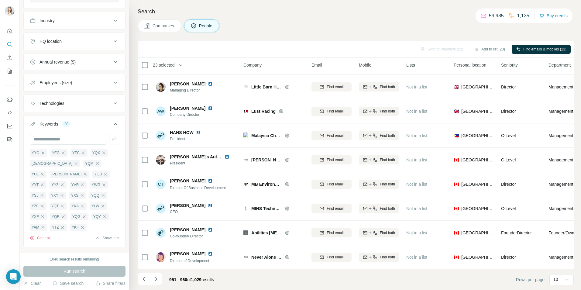
click at [155, 280] on icon "Navigate to next page" at bounding box center [156, 279] width 6 height 6
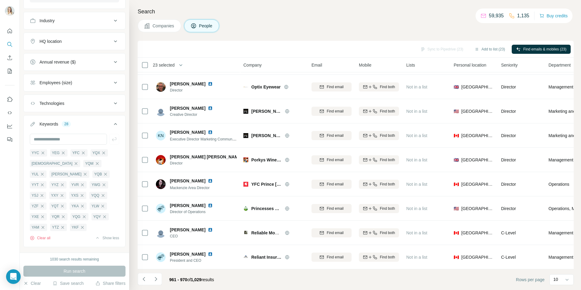
click at [155, 280] on icon "Navigate to next page" at bounding box center [156, 279] width 6 height 6
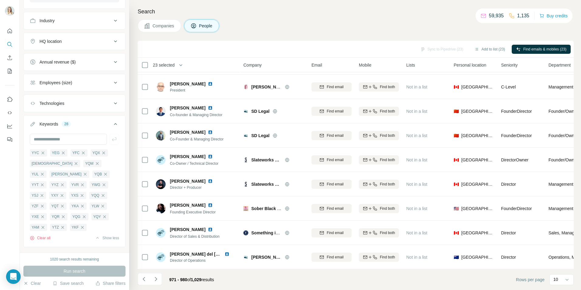
click at [155, 280] on icon "Navigate to next page" at bounding box center [156, 279] width 6 height 6
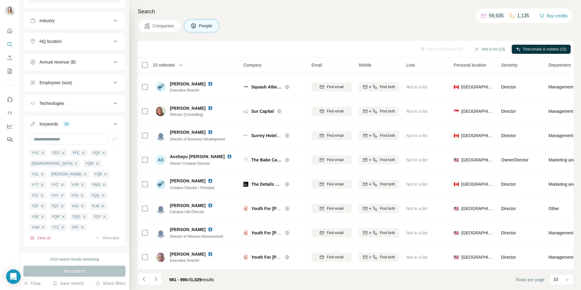
click at [155, 280] on icon "Navigate to next page" at bounding box center [156, 279] width 6 height 6
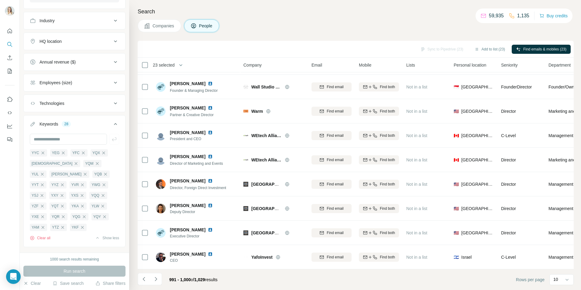
click at [155, 280] on icon "Navigate to next page" at bounding box center [156, 279] width 6 height 6
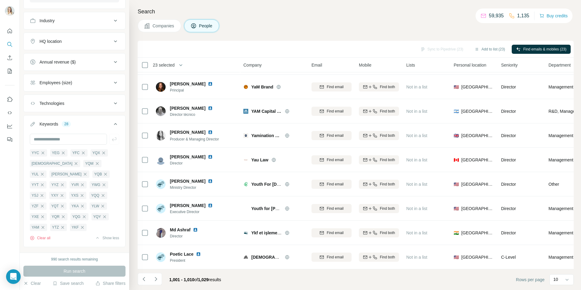
click at [155, 280] on icon "Navigate to next page" at bounding box center [156, 279] width 6 height 6
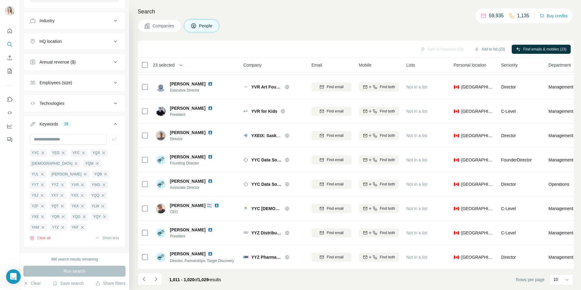
click at [155, 280] on icon "Navigate to next page" at bounding box center [156, 279] width 6 height 6
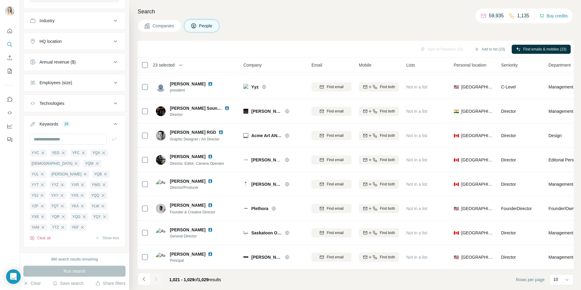
scroll to position [25, 0]
click at [155, 280] on div at bounding box center [156, 279] width 12 height 12
click at [43, 241] on button "Clear all" at bounding box center [40, 237] width 21 height 5
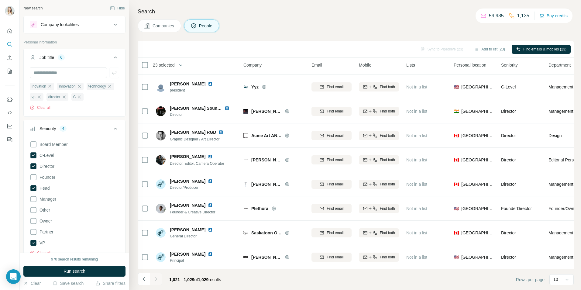
click at [71, 101] on div "C" at bounding box center [77, 96] width 12 height 7
click at [77, 99] on icon "button" at bounding box center [79, 96] width 5 height 5
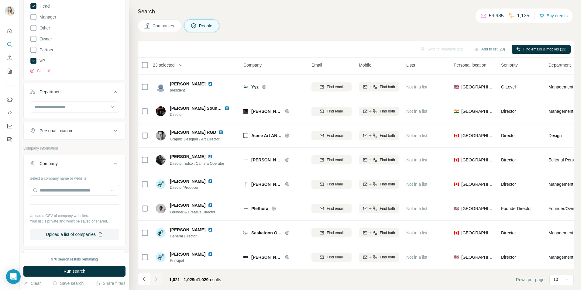
scroll to position [182, 0]
click at [83, 188] on input "text" at bounding box center [74, 189] width 89 height 11
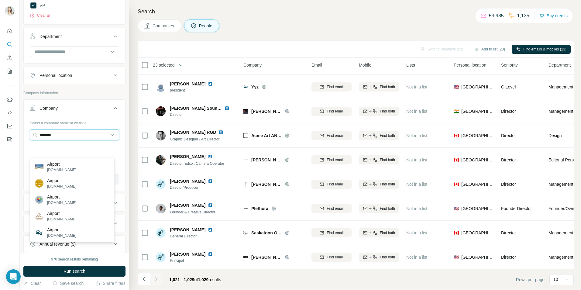
scroll to position [213, 0]
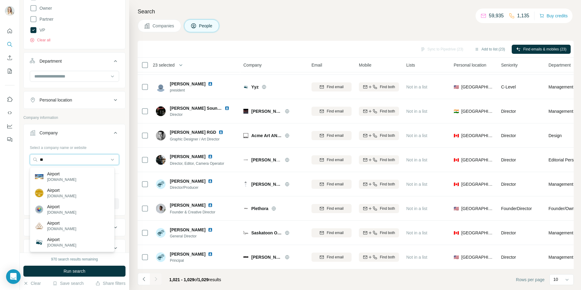
type input "*"
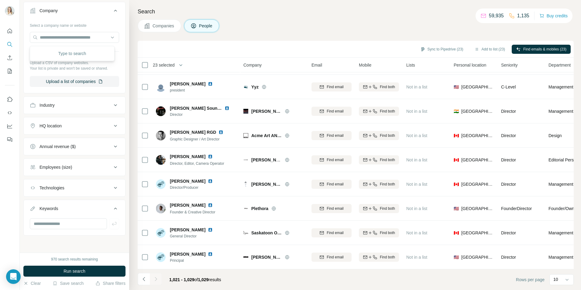
scroll to position [335, 0]
click at [67, 84] on button "Upload a list of companies" at bounding box center [74, 81] width 89 height 11
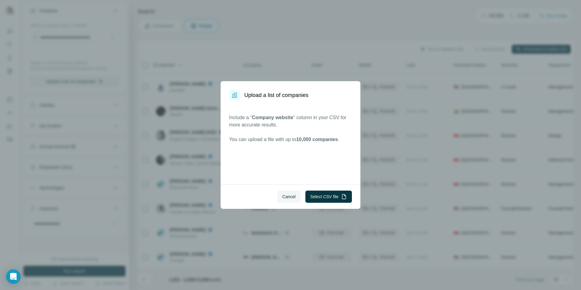
click at [328, 196] on button "Select CSV file" at bounding box center [328, 196] width 46 height 12
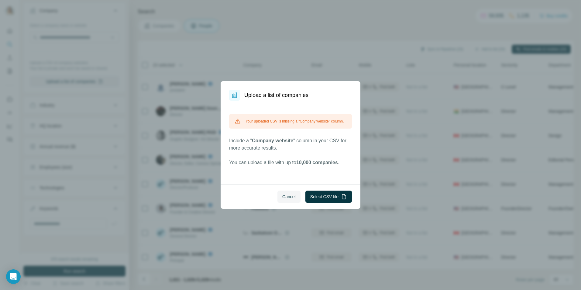
click at [322, 196] on button "Select CSV file" at bounding box center [328, 196] width 46 height 12
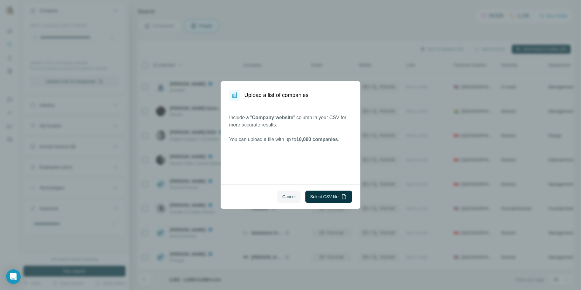
click at [320, 194] on button "Select CSV file" at bounding box center [328, 196] width 46 height 12
click at [288, 192] on button "Cancel" at bounding box center [288, 196] width 23 height 12
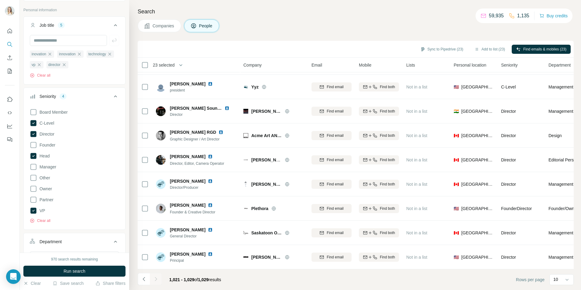
scroll to position [0, 0]
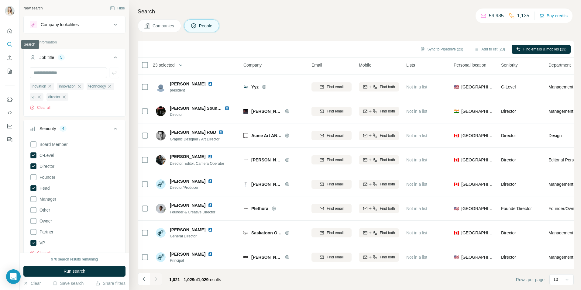
click at [8, 45] on icon "Search" at bounding box center [10, 44] width 6 height 6
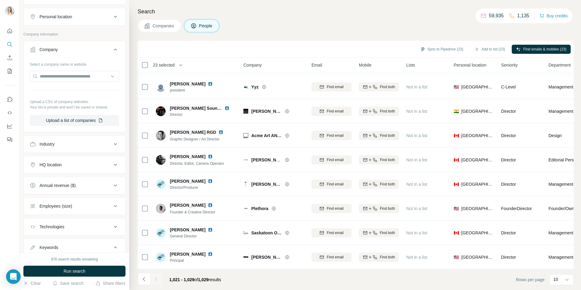
scroll to position [304, 0]
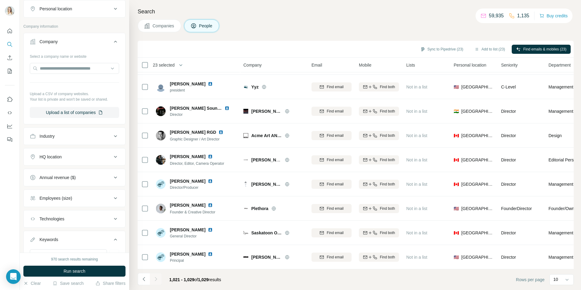
click at [78, 111] on button "Upload a list of companies" at bounding box center [74, 112] width 89 height 11
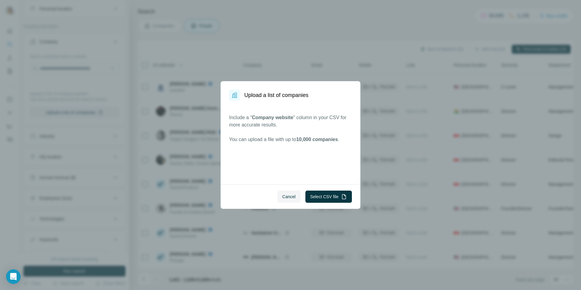
click at [341, 196] on icon "button" at bounding box center [344, 196] width 6 height 6
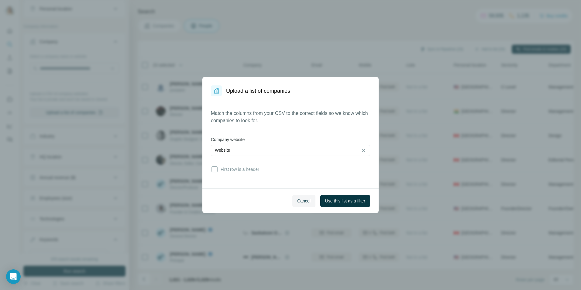
click at [333, 199] on span "Use this list as a filter" at bounding box center [345, 201] width 40 height 6
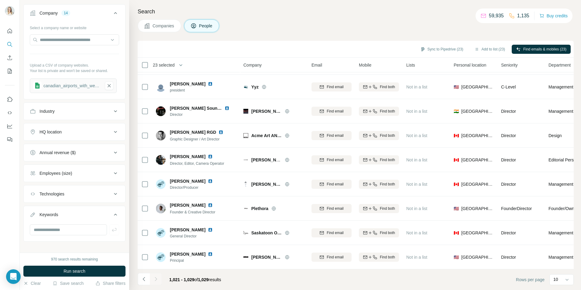
scroll to position [339, 0]
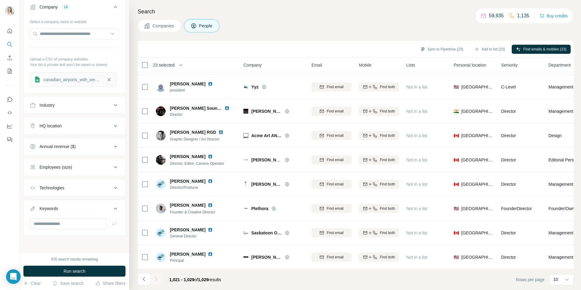
click at [94, 270] on button "Run search" at bounding box center [74, 270] width 102 height 11
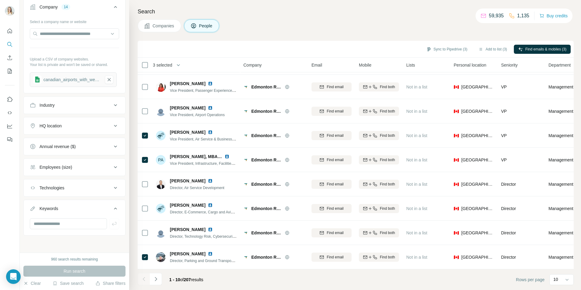
click at [155, 281] on icon "Navigate to next page" at bounding box center [156, 279] width 6 height 6
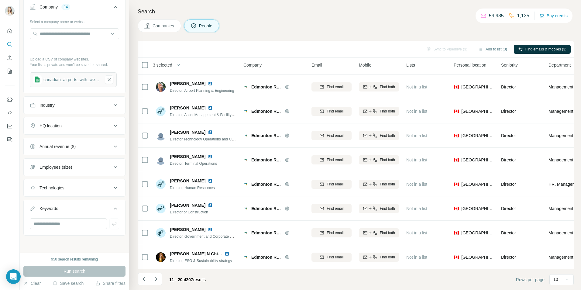
click at [155, 281] on icon "Navigate to next page" at bounding box center [156, 279] width 6 height 6
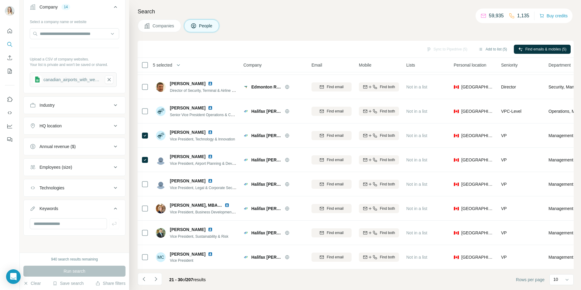
click at [154, 283] on button "Navigate to next page" at bounding box center [156, 279] width 12 height 12
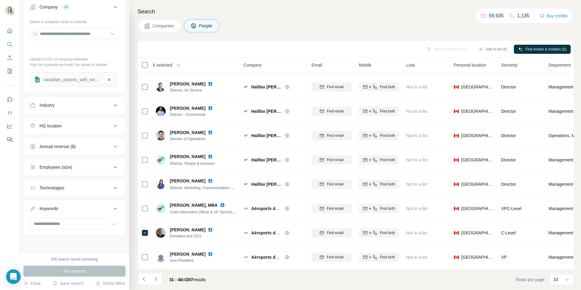
click at [142, 201] on div at bounding box center [144, 208] width 7 height 17
click at [159, 277] on icon "Navigate to next page" at bounding box center [156, 279] width 6 height 6
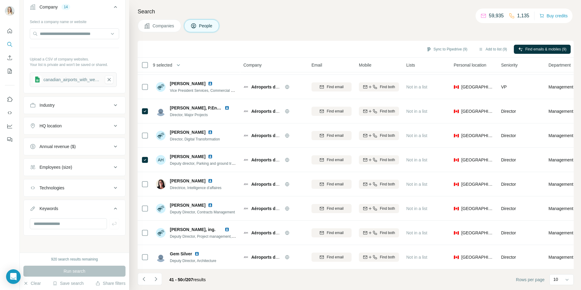
click at [155, 281] on icon "Navigate to next page" at bounding box center [156, 279] width 6 height 6
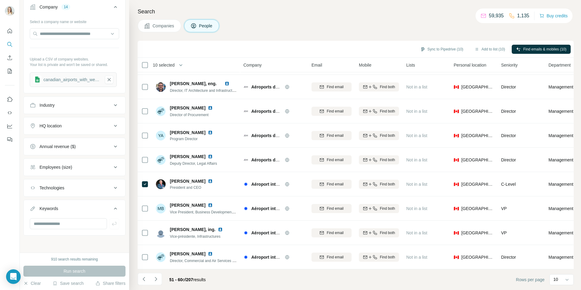
click at [155, 280] on icon "Navigate to next page" at bounding box center [156, 279] width 2 height 4
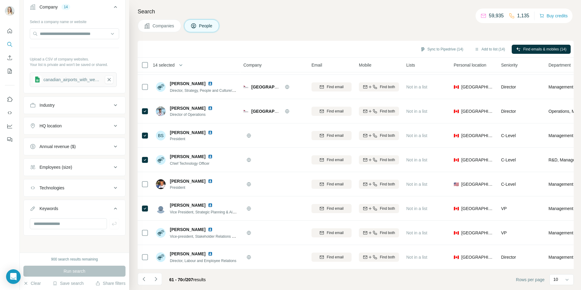
click at [154, 279] on icon "Navigate to next page" at bounding box center [156, 279] width 6 height 6
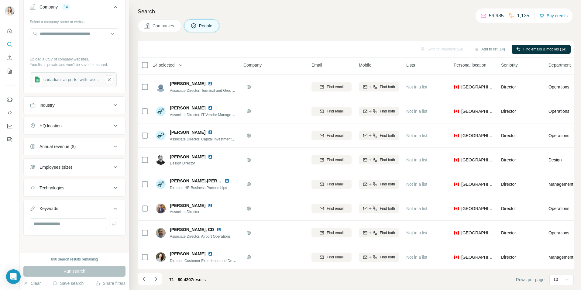
click at [154, 279] on icon "Navigate to next page" at bounding box center [156, 279] width 6 height 6
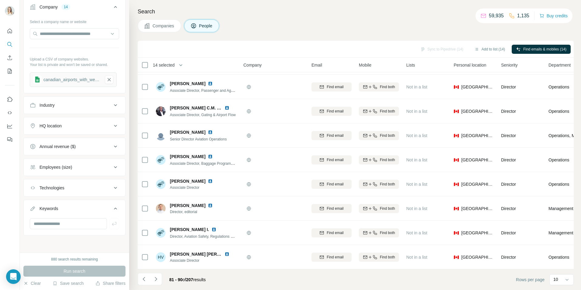
click at [154, 279] on icon "Navigate to next page" at bounding box center [156, 279] width 6 height 6
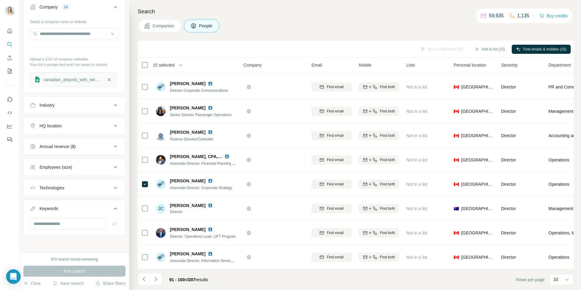
click at [154, 279] on icon "Navigate to next page" at bounding box center [156, 279] width 6 height 6
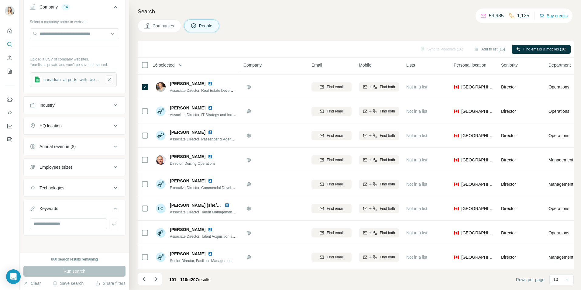
click at [154, 281] on icon "Navigate to next page" at bounding box center [156, 279] width 6 height 6
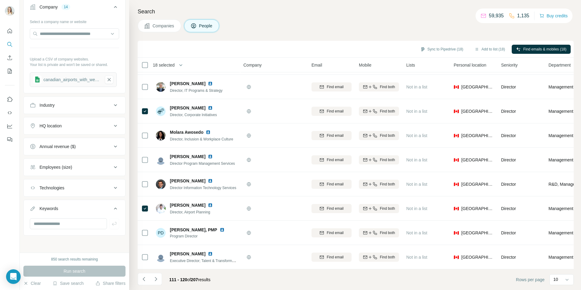
click at [157, 281] on icon "Navigate to next page" at bounding box center [156, 279] width 6 height 6
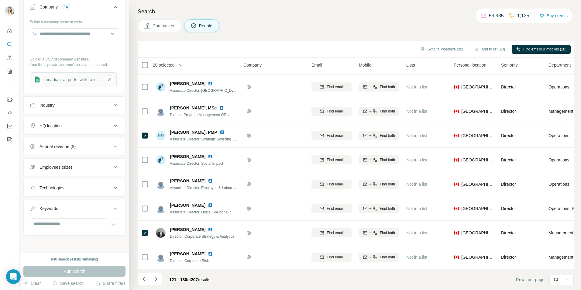
click at [156, 280] on icon "Navigate to next page" at bounding box center [156, 279] width 6 height 6
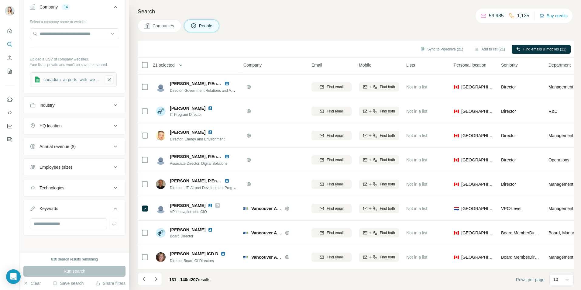
click at [154, 278] on icon "Navigate to next page" at bounding box center [156, 279] width 6 height 6
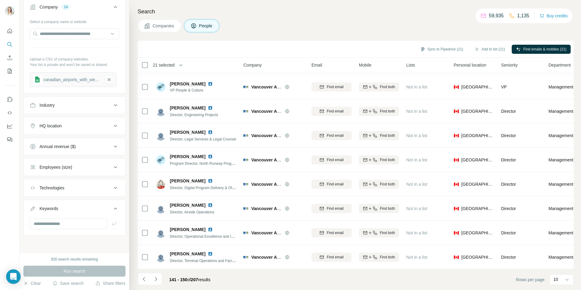
click at [154, 278] on icon "Navigate to next page" at bounding box center [156, 279] width 6 height 6
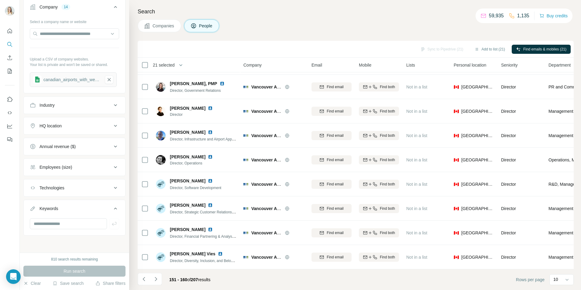
click at [154, 278] on icon "Navigate to next page" at bounding box center [156, 279] width 6 height 6
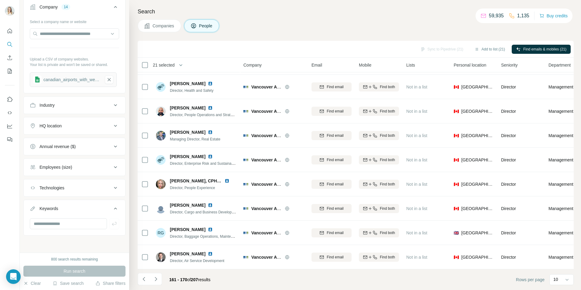
click at [154, 278] on icon "Navigate to next page" at bounding box center [156, 279] width 6 height 6
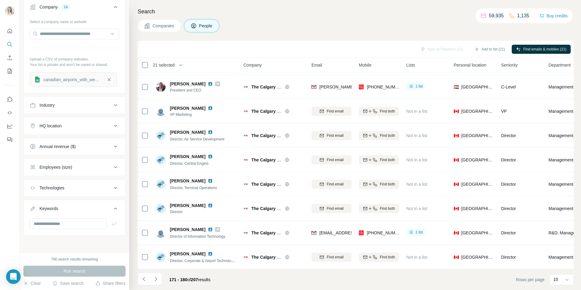
click at [141, 84] on td at bounding box center [145, 87] width 15 height 24
click at [157, 279] on icon "Navigate to next page" at bounding box center [156, 279] width 6 height 6
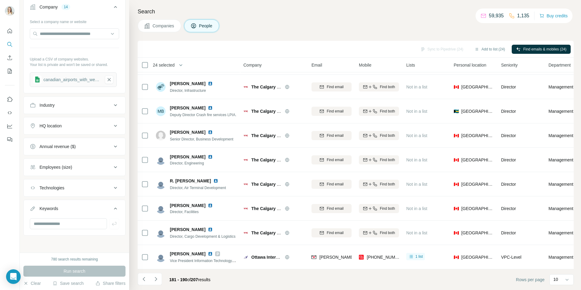
click at [157, 279] on icon "Navigate to next page" at bounding box center [156, 279] width 6 height 6
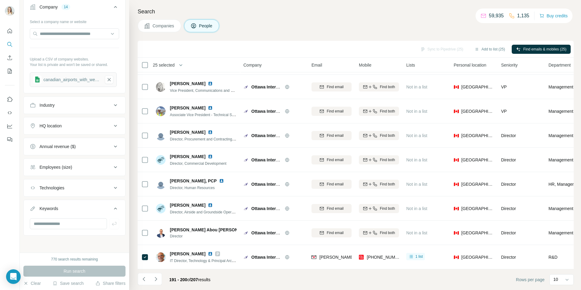
click at [155, 281] on icon "Navigate to next page" at bounding box center [156, 279] width 2 height 4
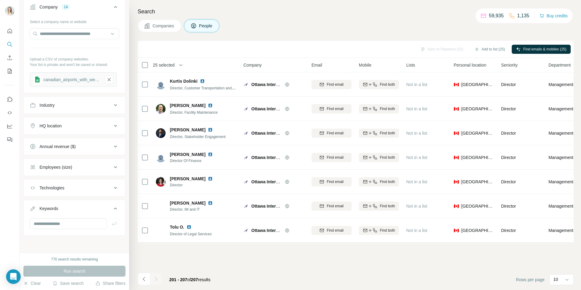
scroll to position [0, 0]
click at [556, 78] on label at bounding box center [558, 79] width 11 height 6
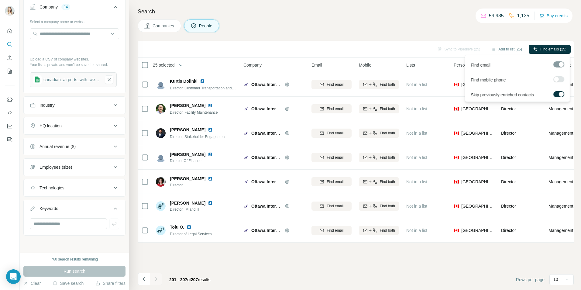
click at [555, 50] on span "Find emails (25)" at bounding box center [553, 48] width 26 height 5
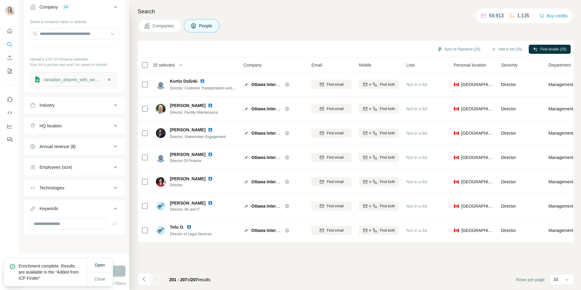
click at [458, 49] on button "Sync to Pipedrive (25)" at bounding box center [459, 49] width 52 height 9
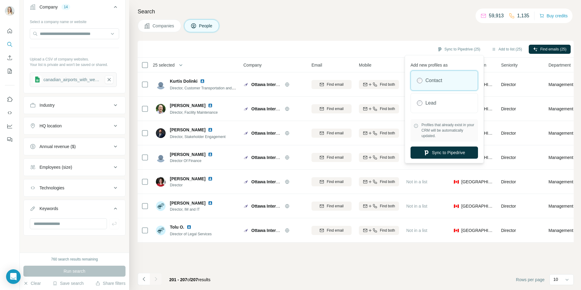
click at [457, 106] on div "Lead" at bounding box center [444, 102] width 67 height 19
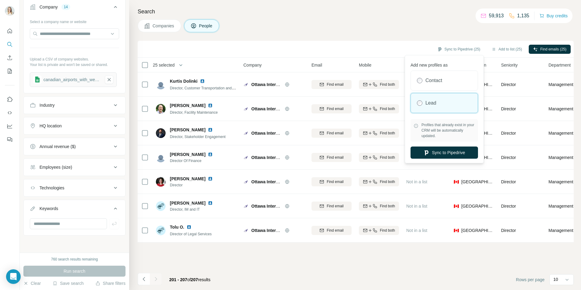
click at [459, 150] on button "Sync to Pipedrive" at bounding box center [443, 152] width 67 height 12
